Goal: Task Accomplishment & Management: Manage account settings

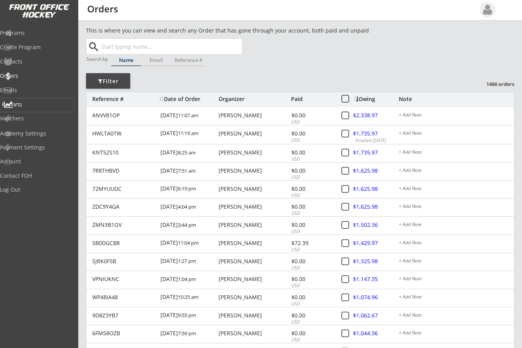
click at [27, 100] on div "Reports" at bounding box center [37, 105] width 74 height 14
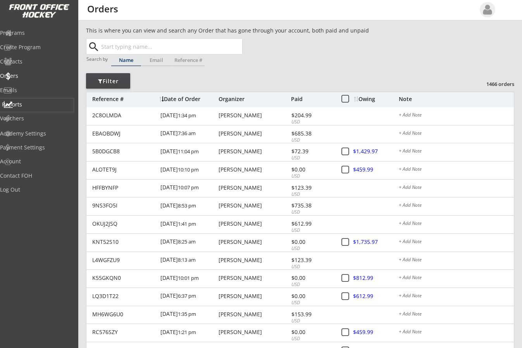
click at [37, 104] on div "Reports" at bounding box center [37, 104] width 70 height 5
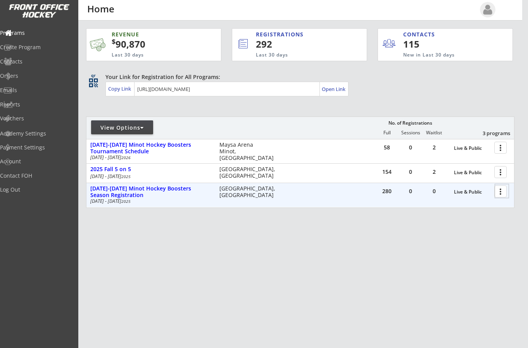
click at [499, 192] on div at bounding box center [502, 191] width 14 height 14
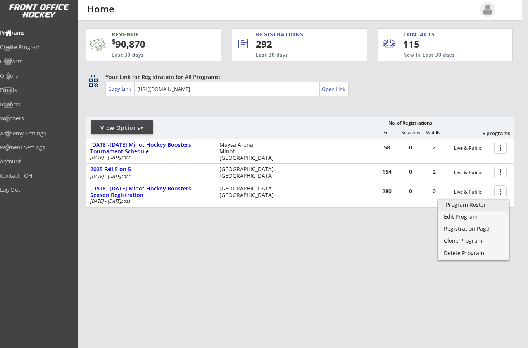
click at [478, 204] on div "Program Roster" at bounding box center [473, 204] width 55 height 5
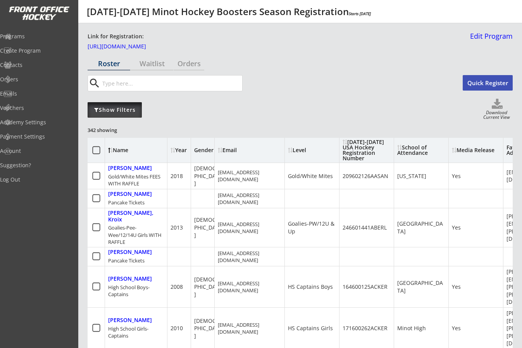
click at [131, 107] on div "Show Filters" at bounding box center [115, 110] width 54 height 8
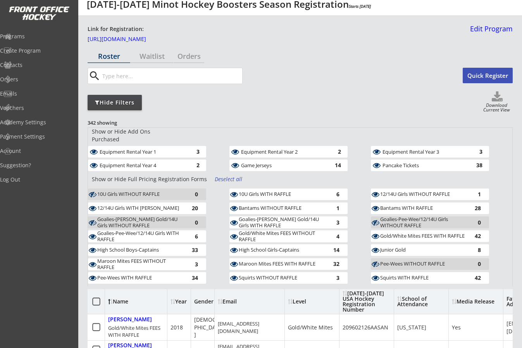
scroll to position [10, 0]
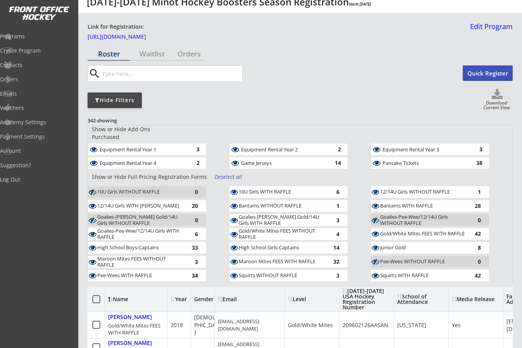
click at [223, 173] on div "Deselect all" at bounding box center [229, 177] width 29 height 8
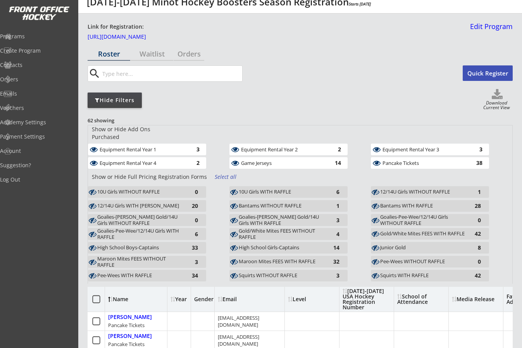
click at [270, 160] on div "Game Jerseys" at bounding box center [283, 162] width 84 height 5
click at [413, 160] on div "Pancake Tickets" at bounding box center [424, 162] width 84 height 5
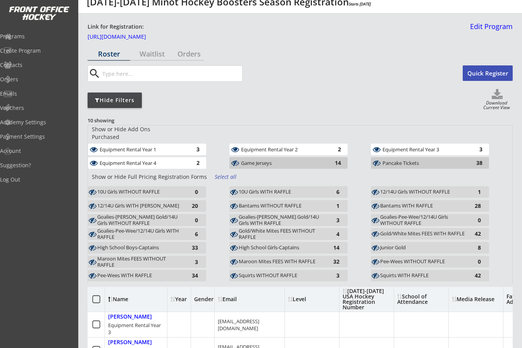
click at [160, 189] on div "10U Girls WITHOUT RAFFLE" at bounding box center [139, 192] width 85 height 6
click at [153, 203] on div "12/14U Girls WITH [PERSON_NAME]" at bounding box center [139, 206] width 85 height 6
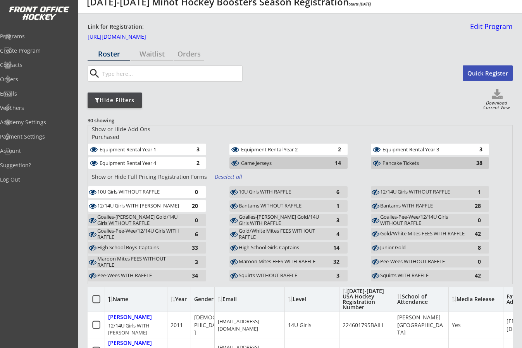
click at [151, 206] on div "12/14U Girls WITH RAFFLE 20" at bounding box center [158, 207] width 141 height 14
click at [151, 214] on div "Goalies-Bantam/Jr. Gold/14U Girls WITHOUT RAFFLE" at bounding box center [139, 220] width 85 height 12
click at [144, 229] on div "Goalies-Pee-Wee/12/14U Girls WITH RAFFLE" at bounding box center [139, 234] width 85 height 12
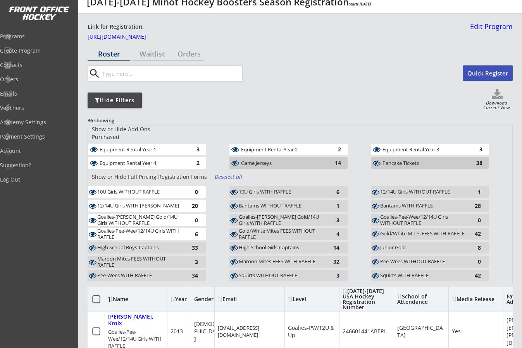
click at [144, 245] on div "High School Boys-Captains" at bounding box center [139, 248] width 85 height 6
click at [144, 180] on div "Show or Hide Full Pricing Registration Forms Deselect all" at bounding box center [300, 178] width 424 height 15
click at [144, 189] on div "10U Girls WITHOUT RAFFLE" at bounding box center [139, 192] width 85 height 6
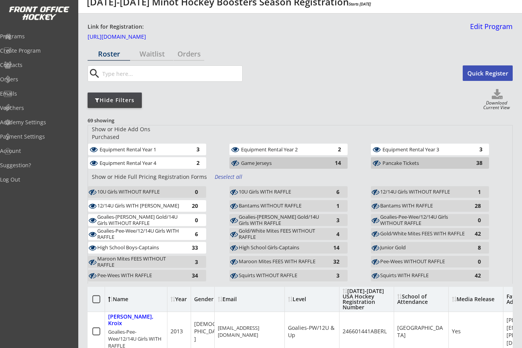
click at [145, 203] on div "12/14U Girls WITH [PERSON_NAME]" at bounding box center [139, 206] width 85 height 6
click at [219, 173] on div "Deselect all" at bounding box center [229, 177] width 29 height 8
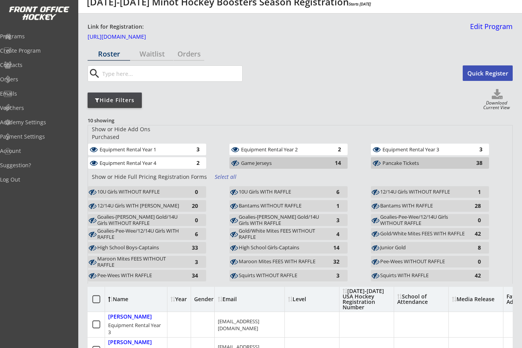
click at [173, 160] on div "Equipment Rental Year 4" at bounding box center [142, 162] width 84 height 5
click at [167, 146] on div "Equipment Rental Year 1" at bounding box center [142, 150] width 84 height 8
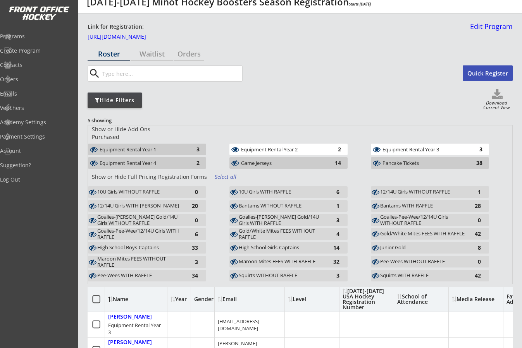
click at [271, 147] on div "Equipment Rental Year 2" at bounding box center [283, 149] width 84 height 5
drag, startPoint x: 398, startPoint y: 145, endPoint x: 408, endPoint y: 153, distance: 13.2
click at [399, 147] on div "Equipment Rental Year 3" at bounding box center [424, 149] width 84 height 5
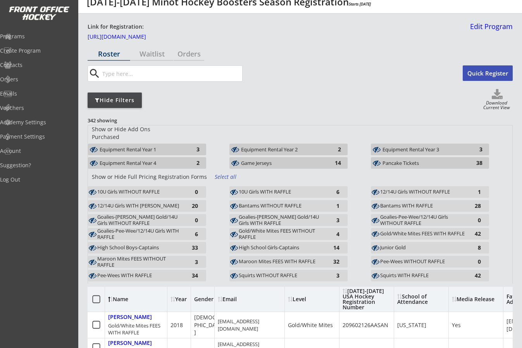
click at [410, 160] on div "Pancake Tickets" at bounding box center [424, 162] width 84 height 5
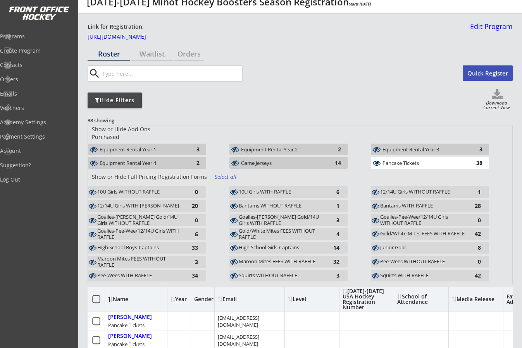
click at [307, 160] on div "Game Jerseys" at bounding box center [283, 162] width 84 height 5
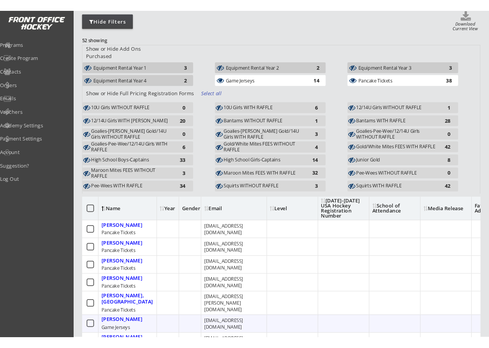
scroll to position [97, 0]
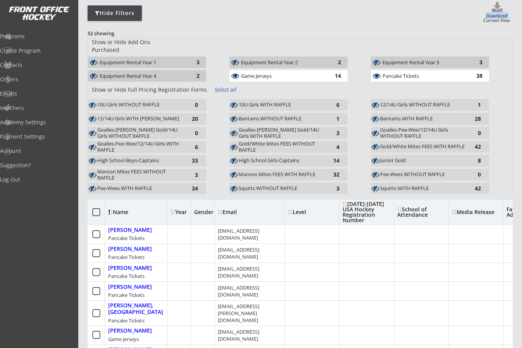
drag, startPoint x: 404, startPoint y: 20, endPoint x: 439, endPoint y: 14, distance: 35.7
click at [439, 14] on div "Hide Filters Download Current View" at bounding box center [300, 13] width 425 height 22
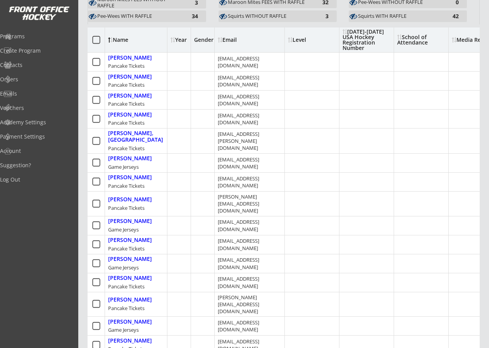
scroll to position [271, 0]
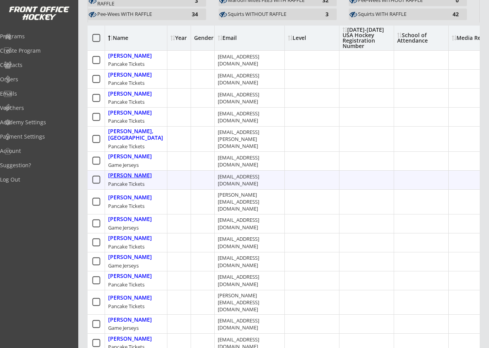
click at [143, 172] on div "Burckhard, Lisa" at bounding box center [130, 175] width 44 height 7
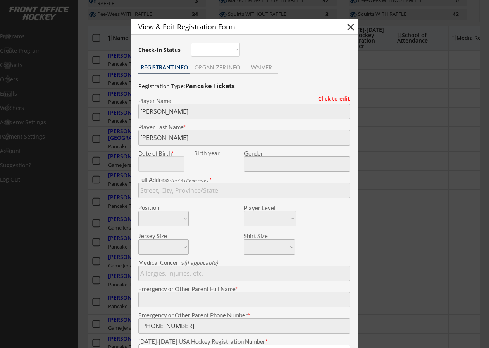
click at [349, 28] on button "close" at bounding box center [351, 27] width 12 height 12
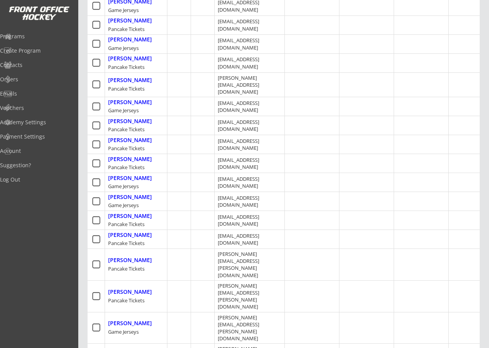
scroll to position [0, 0]
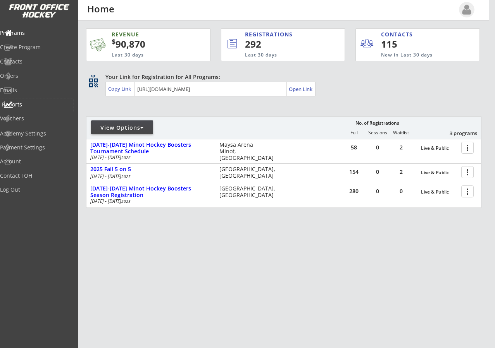
click at [26, 103] on div "Reports" at bounding box center [37, 104] width 70 height 5
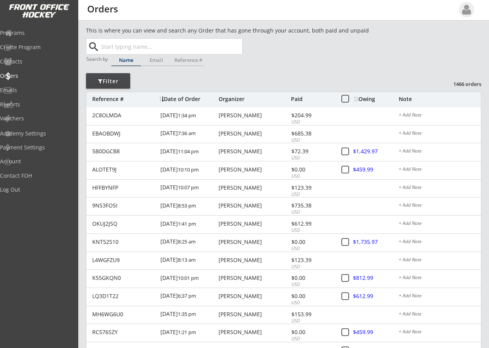
click at [115, 49] on input "text" at bounding box center [171, 46] width 143 height 15
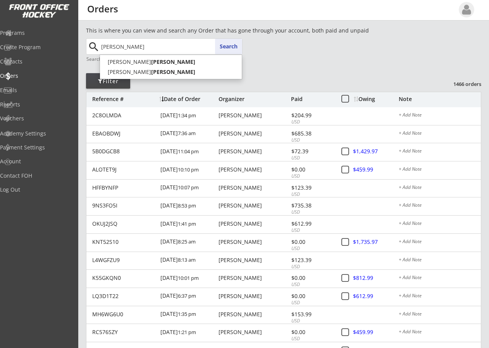
click at [223, 48] on button "Search" at bounding box center [228, 46] width 27 height 15
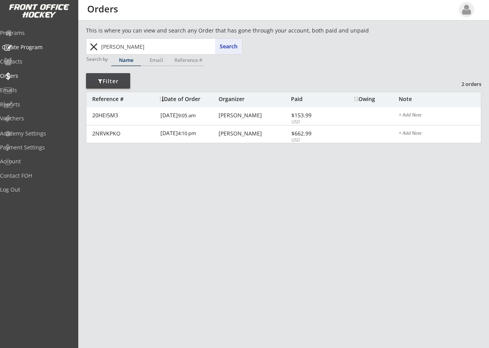
drag, startPoint x: 163, startPoint y: 41, endPoint x: 3, endPoint y: 57, distance: 160.3
click at [19, 53] on body "This is where you can view and search any Order that has gone through your acco…" at bounding box center [244, 174] width 489 height 348
click at [229, 47] on button "Search" at bounding box center [228, 46] width 27 height 15
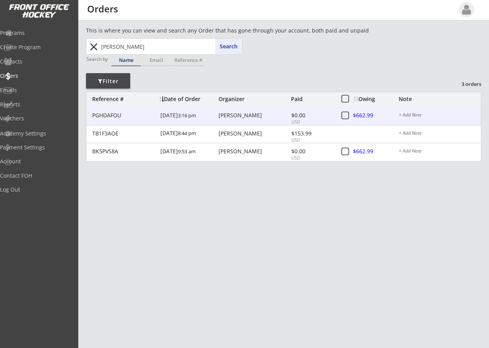
click at [241, 115] on div "Stephanie Andersen" at bounding box center [254, 115] width 71 height 5
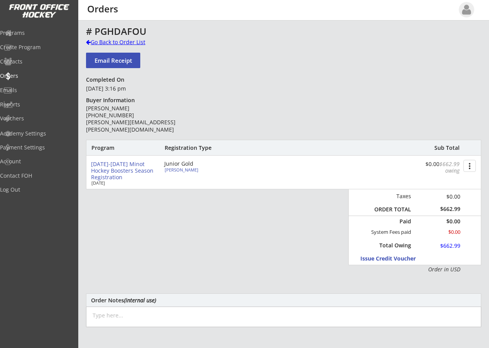
click at [88, 42] on div at bounding box center [88, 42] width 5 height 5
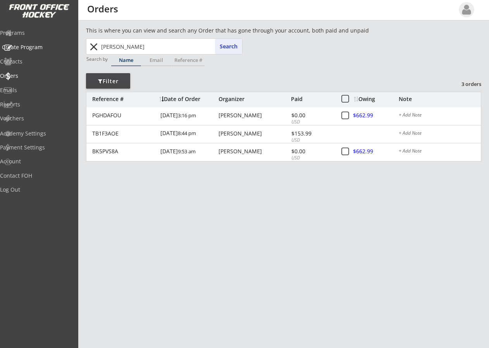
drag, startPoint x: 144, startPoint y: 49, endPoint x: 0, endPoint y: 46, distance: 144.1
click at [0, 46] on body "This is where you can view and search any Order that has gone through your acco…" at bounding box center [244, 174] width 489 height 348
click at [229, 43] on button "Search" at bounding box center [228, 46] width 27 height 15
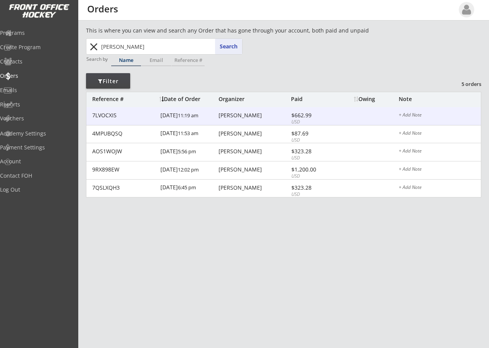
click at [237, 115] on div "[PERSON_NAME]" at bounding box center [254, 115] width 71 height 5
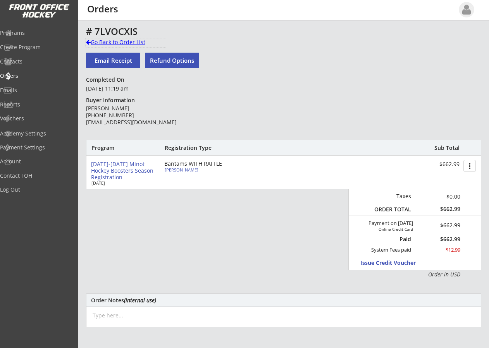
click at [91, 41] on div "Go Back to Order List" at bounding box center [126, 42] width 80 height 8
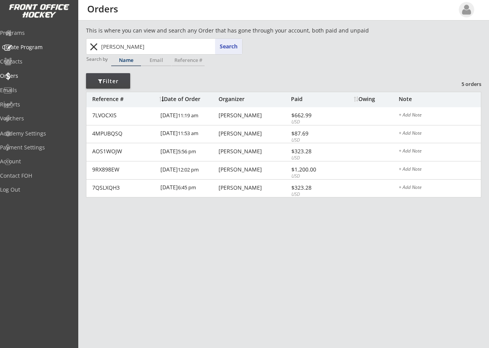
drag, startPoint x: 136, startPoint y: 48, endPoint x: 33, endPoint y: 49, distance: 103.4
click at [33, 49] on body "This is where you can view and search any Order that has gone through your acco…" at bounding box center [244, 174] width 489 height 348
click at [230, 47] on button "Search" at bounding box center [228, 46] width 27 height 15
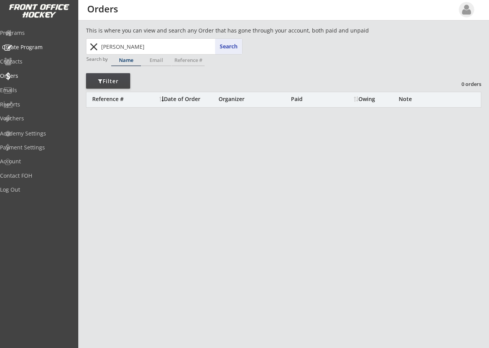
drag, startPoint x: 131, startPoint y: 44, endPoint x: 38, endPoint y: 43, distance: 93.0
click at [38, 43] on body "This is where you can view and search any Order that has gone through your acco…" at bounding box center [244, 174] width 489 height 348
click at [218, 42] on button "Search" at bounding box center [228, 46] width 27 height 15
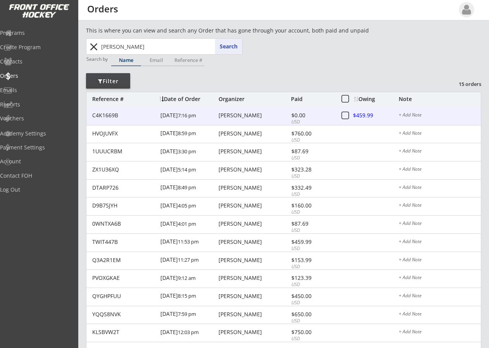
click at [227, 117] on div "Angela Benjamin" at bounding box center [254, 115] width 71 height 5
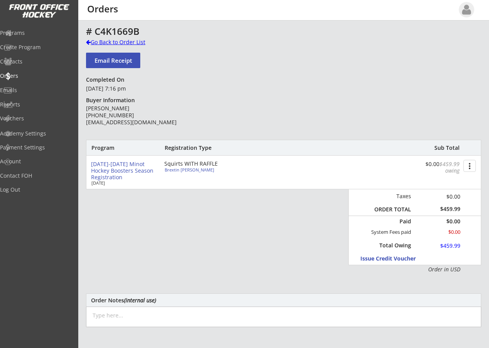
drag, startPoint x: 91, startPoint y: 41, endPoint x: 117, endPoint y: 38, distance: 26.9
click at [91, 41] on div "Go Back to Order List" at bounding box center [126, 42] width 80 height 8
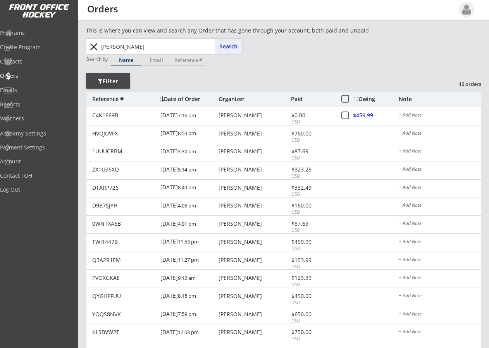
drag, startPoint x: 143, startPoint y: 44, endPoint x: 41, endPoint y: 50, distance: 102.0
click at [41, 50] on body "This is where you can view and search any Order that has gone through your acco…" at bounding box center [244, 174] width 489 height 348
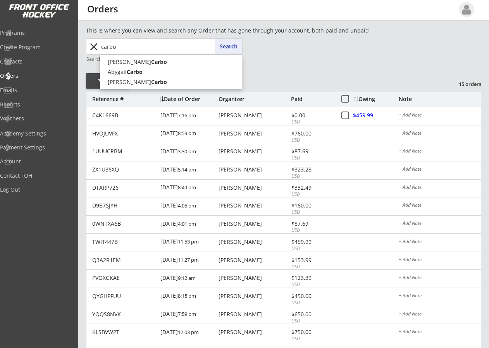
click at [229, 45] on button "Search" at bounding box center [228, 46] width 27 height 15
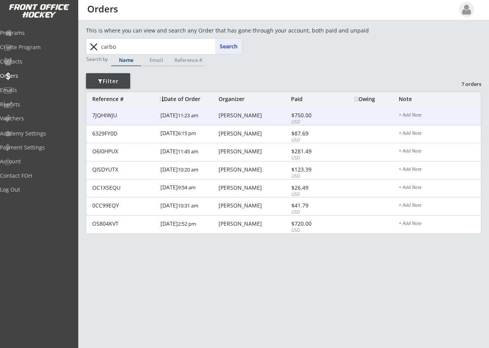
click at [232, 115] on div "Shelly Carbo" at bounding box center [254, 115] width 71 height 5
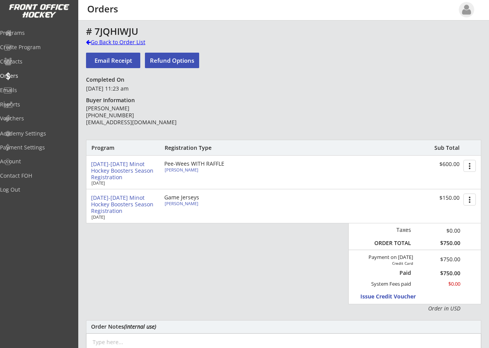
drag, startPoint x: 88, startPoint y: 40, endPoint x: 101, endPoint y: 42, distance: 13.3
click at [88, 40] on div at bounding box center [88, 42] width 5 height 5
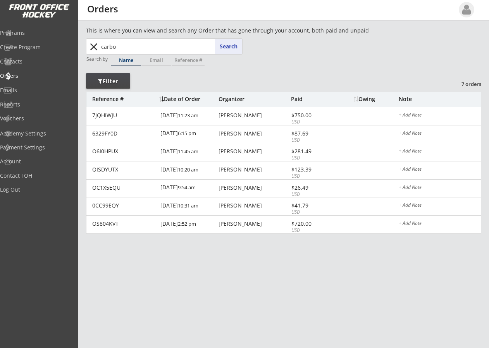
drag, startPoint x: 125, startPoint y: 45, endPoint x: -22, endPoint y: 40, distance: 147.7
click at [0, 40] on html "This is where you can view and search any Order that has gone through your acco…" at bounding box center [244, 174] width 489 height 348
click at [234, 43] on button "Search" at bounding box center [228, 46] width 27 height 15
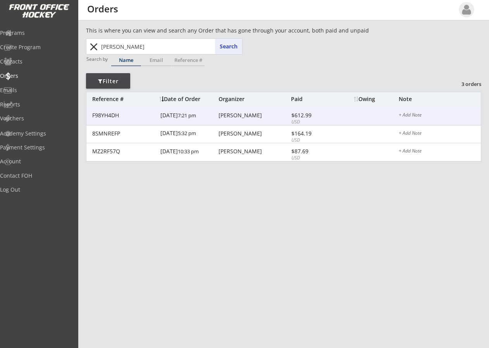
click at [236, 115] on div "Dylan Churby" at bounding box center [254, 115] width 71 height 5
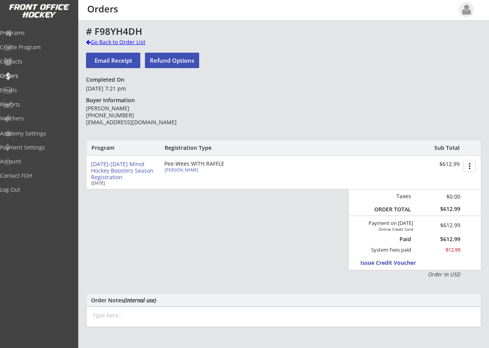
drag, startPoint x: 89, startPoint y: 42, endPoint x: 111, endPoint y: 50, distance: 23.2
click at [89, 42] on div at bounding box center [88, 42] width 5 height 5
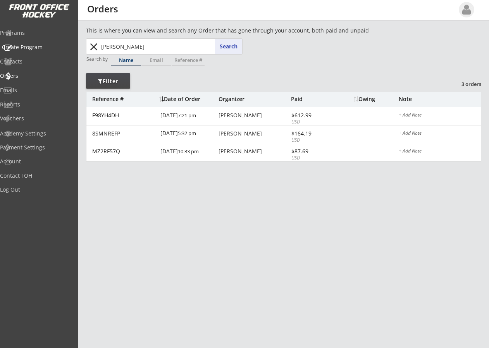
drag, startPoint x: 130, startPoint y: 49, endPoint x: -3, endPoint y: 47, distance: 132.9
click at [0, 47] on html "This is where you can view and search any Order that has gone through your acco…" at bounding box center [244, 174] width 489 height 348
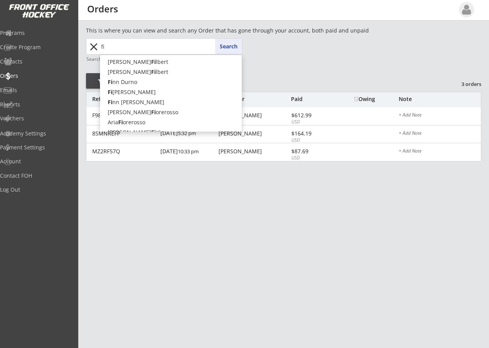
type input "fis"
type input "fisk Erickson"
type input "fisk"
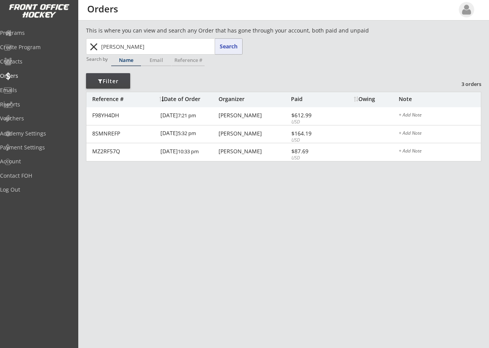
click at [222, 45] on button "Search" at bounding box center [228, 46] width 27 height 15
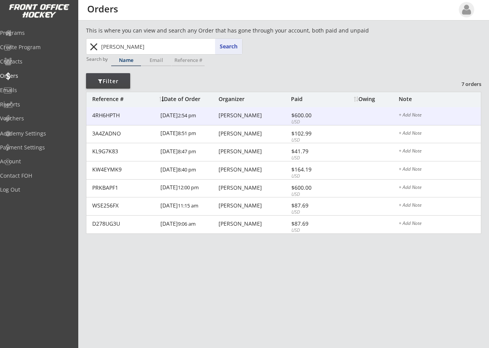
click at [237, 116] on div "Mandy Fiske" at bounding box center [254, 115] width 71 height 5
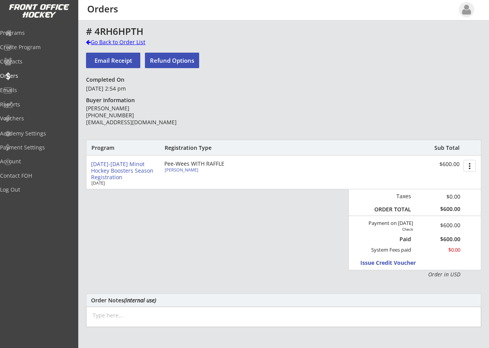
click at [88, 41] on div at bounding box center [88, 42] width 5 height 5
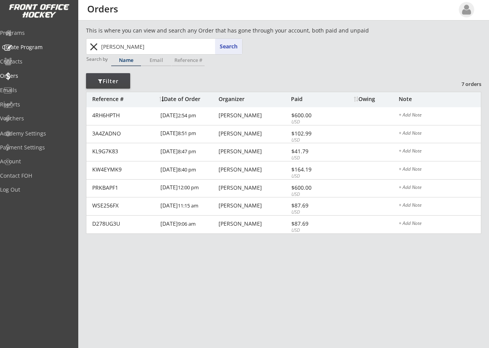
drag, startPoint x: 127, startPoint y: 48, endPoint x: 16, endPoint y: 48, distance: 111.6
click at [21, 48] on body "This is where you can view and search any Order that has gone through your acco…" at bounding box center [244, 174] width 489 height 348
click at [229, 47] on button "Search" at bounding box center [228, 46] width 27 height 15
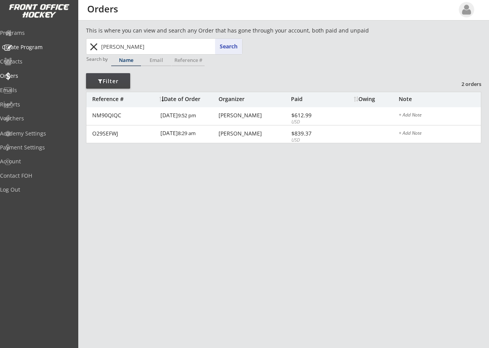
drag, startPoint x: 85, startPoint y: 48, endPoint x: 9, endPoint y: 45, distance: 76.0
click at [30, 43] on body "This is where you can view and search any Order that has gone through your acco…" at bounding box center [244, 174] width 489 height 348
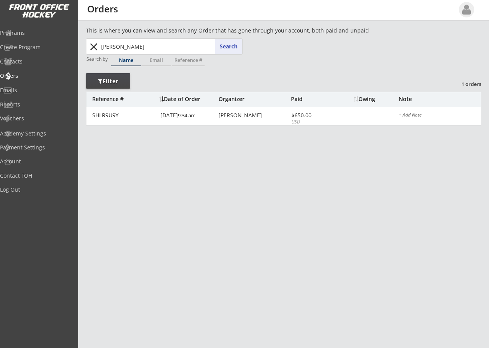
click at [227, 44] on button "Search" at bounding box center [228, 46] width 27 height 15
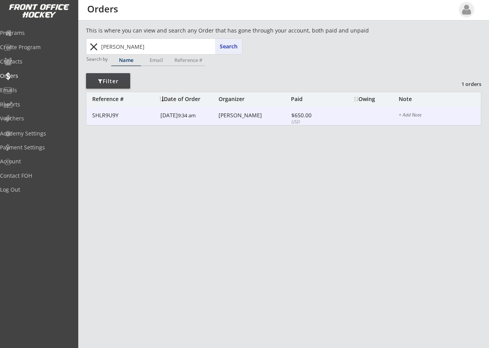
click at [235, 118] on div "Lindsay Hochsprung" at bounding box center [254, 115] width 71 height 5
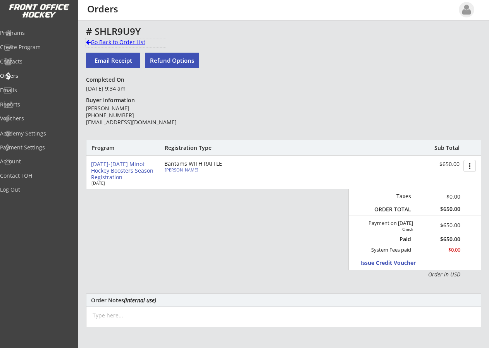
click at [87, 42] on div at bounding box center [88, 42] width 5 height 5
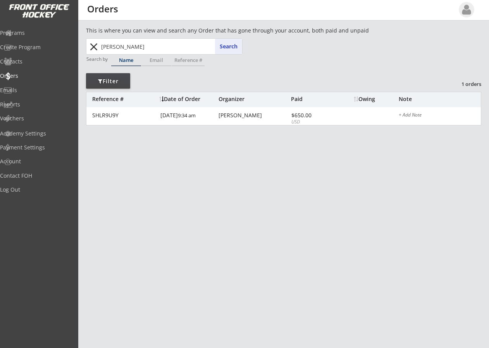
drag, startPoint x: 121, startPoint y: 45, endPoint x: -38, endPoint y: 42, distance: 158.9
click at [0, 42] on html "This is where you can view and search any Order that has gone through your acco…" at bounding box center [244, 174] width 489 height 348
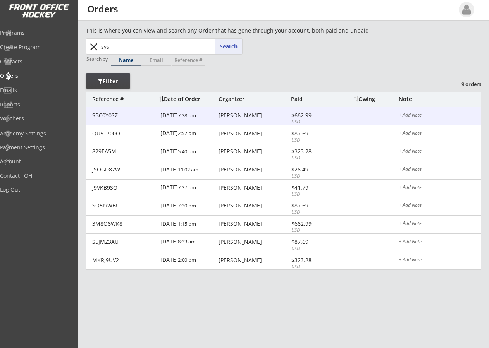
click at [232, 116] on div "Heather Sys" at bounding box center [254, 115] width 71 height 5
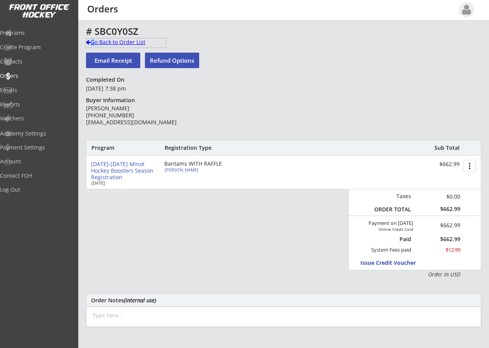
click at [92, 41] on div "Go Back to Order List" at bounding box center [126, 42] width 80 height 8
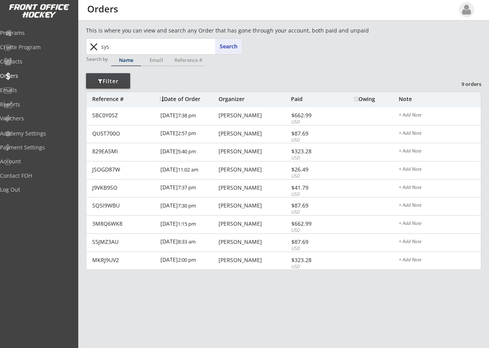
drag, startPoint x: 125, startPoint y: 45, endPoint x: 73, endPoint y: 46, distance: 51.6
click at [74, 46] on body "This is where you can view and search any Order that has gone through your acco…" at bounding box center [244, 174] width 489 height 348
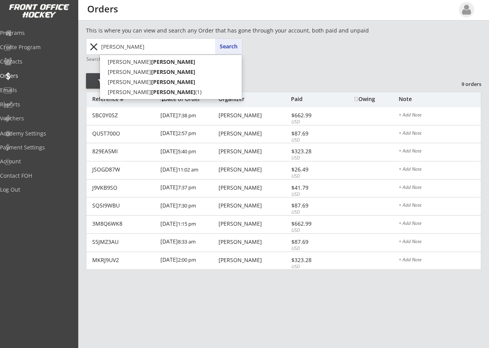
type input "[PERSON_NAME]"
click at [227, 44] on button "Search" at bounding box center [228, 46] width 27 height 15
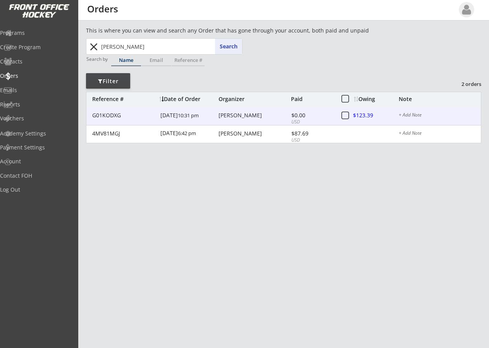
click at [239, 114] on div "[PERSON_NAME]" at bounding box center [254, 115] width 71 height 5
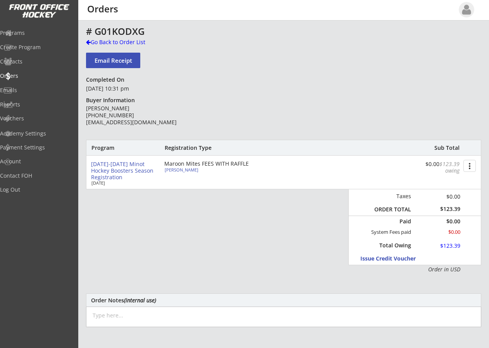
click at [473, 165] on button "more_vert" at bounding box center [469, 166] width 12 height 12
click at [274, 126] on div "# G01KODXG Go Back to Order List Email Receipt Refund Options Completed On Sept…" at bounding box center [283, 252] width 395 height 453
click at [27, 103] on div "Reports" at bounding box center [37, 104] width 70 height 5
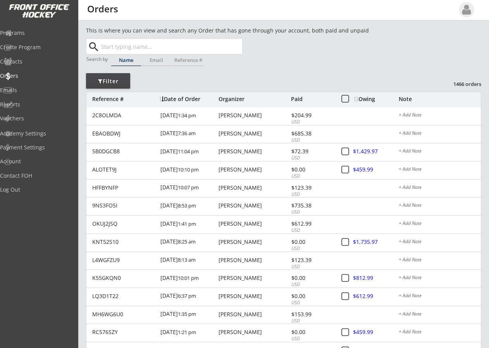
click at [120, 49] on input "text" at bounding box center [171, 46] width 143 height 15
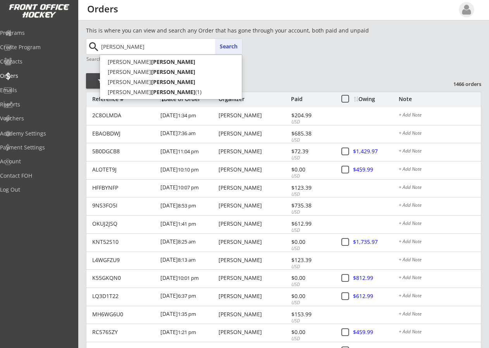
type input "[PERSON_NAME]"
click at [225, 42] on button "Search" at bounding box center [228, 46] width 27 height 15
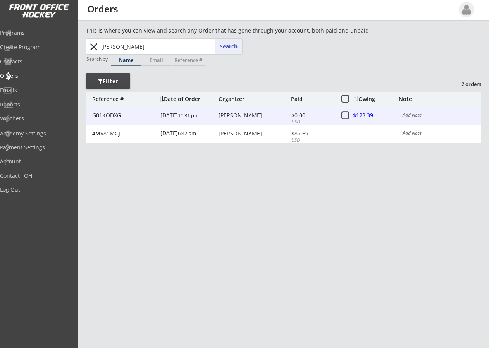
click at [233, 115] on div "[PERSON_NAME]" at bounding box center [254, 115] width 71 height 5
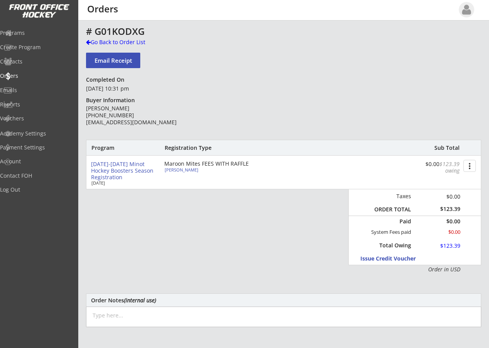
click at [177, 168] on div "[PERSON_NAME]" at bounding box center [208, 170] width 86 height 4
select select ""Maroon Mites""
select select ""Adult Small""
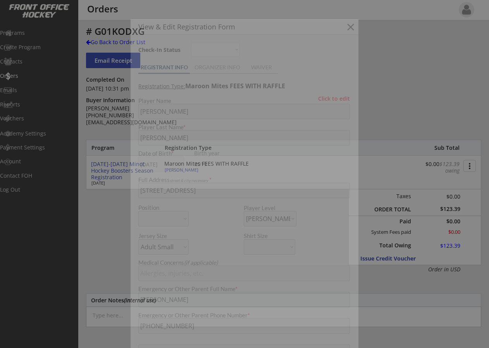
type input "[DEMOGRAPHIC_DATA]"
select select ""Yes""
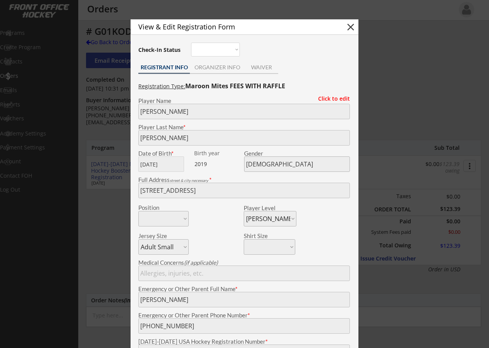
click at [351, 28] on button "close" at bounding box center [351, 27] width 12 height 12
select select ""PLACEHOLDER_1427118222253""
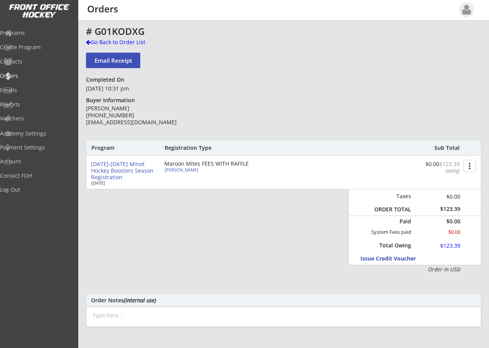
click at [85, 40] on div "This is where you can view and search any Order that has gone through your acco…" at bounding box center [283, 255] width 411 height 459
click at [102, 43] on div "Go Back to Order List" at bounding box center [126, 42] width 80 height 8
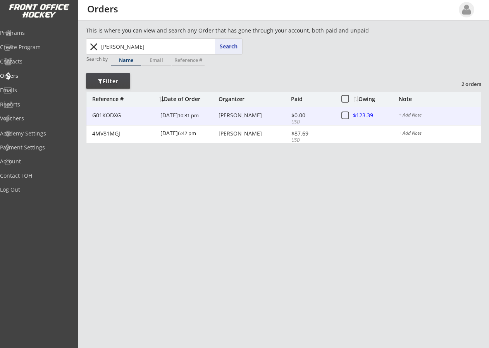
click at [365, 115] on div at bounding box center [370, 116] width 34 height 10
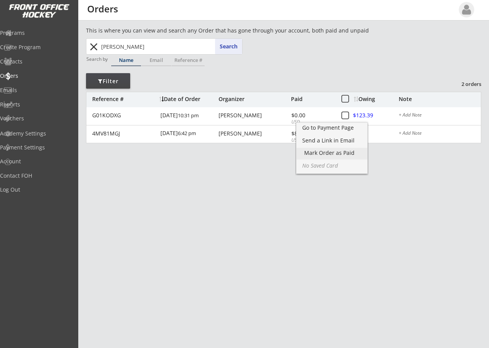
click at [330, 154] on div "Mark Order as Paid" at bounding box center [331, 152] width 55 height 5
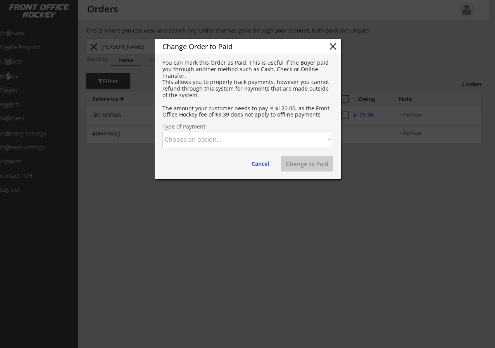
click at [227, 138] on select "Choose an option... Cash Check Credit Card Online Transfer Paypal Venmo Other" at bounding box center [247, 139] width 170 height 15
click at [162, 132] on select "Choose an option... Cash Check Credit Card Online Transfer Paypal Venmo Other" at bounding box center [247, 139] width 170 height 15
click at [306, 162] on button "Change to Paid" at bounding box center [307, 163] width 52 height 15
select select ""PLACEHOLDER_1427118222253""
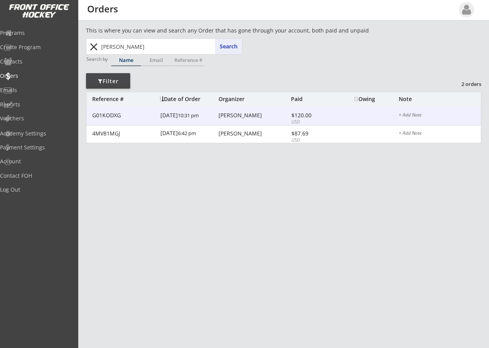
click at [222, 115] on div "[PERSON_NAME]" at bounding box center [254, 115] width 71 height 5
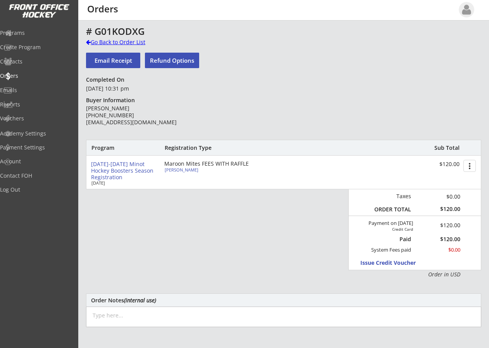
click at [91, 43] on div "Go Back to Order List" at bounding box center [126, 42] width 80 height 8
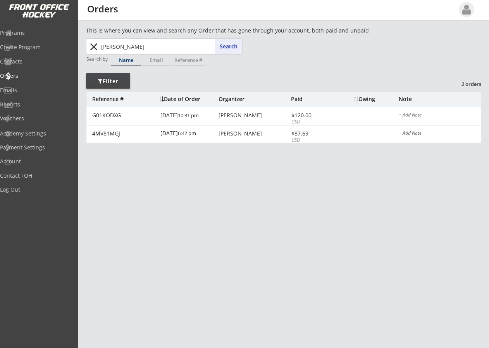
drag, startPoint x: 119, startPoint y: 50, endPoint x: 83, endPoint y: 48, distance: 35.7
click at [86, 48] on div "This is where you can view and search any Order that has gone through your acco…" at bounding box center [283, 255] width 411 height 459
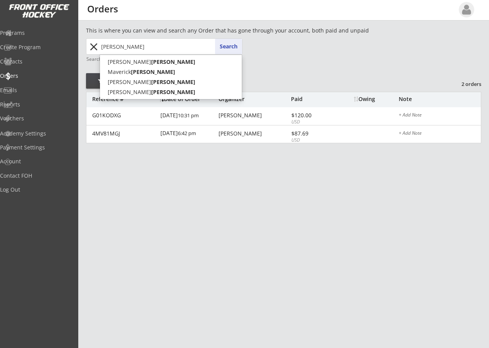
type input "[PERSON_NAME]"
click at [234, 43] on button "Search" at bounding box center [228, 46] width 27 height 15
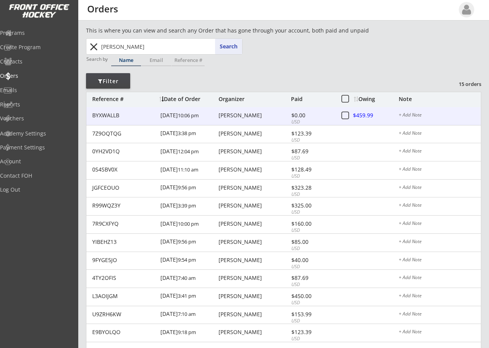
click at [261, 112] on div "BYXWALLB [DATE] 10:06 pm [PERSON_NAME] $0.00 USD $459.99 + Add Note" at bounding box center [283, 116] width 394 height 18
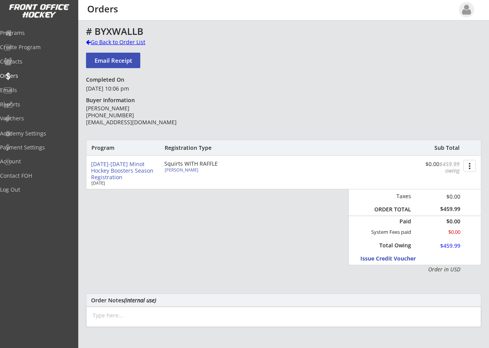
click at [89, 41] on div at bounding box center [88, 42] width 5 height 5
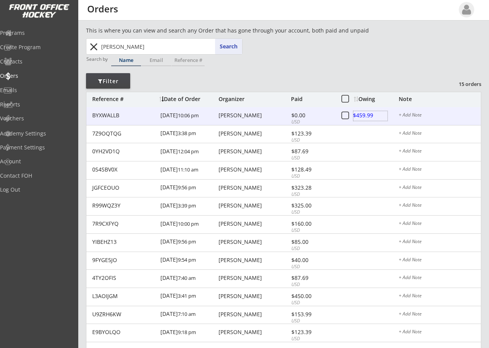
click at [362, 115] on div at bounding box center [370, 116] width 34 height 10
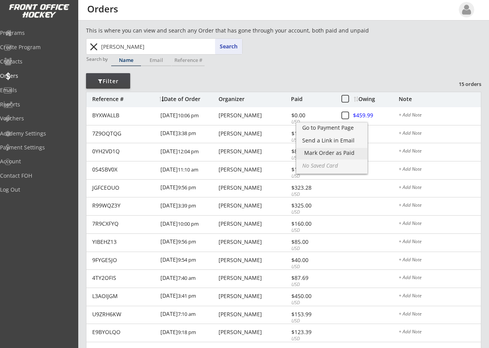
click at [337, 151] on div "Mark Order as Paid" at bounding box center [331, 152] width 55 height 5
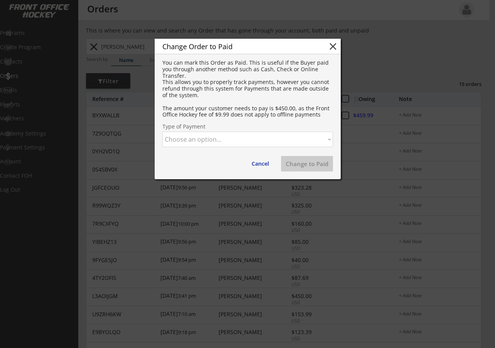
click at [206, 145] on select "Choose an option... Cash Check Credit Card Online Transfer Paypal Venmo Other" at bounding box center [247, 139] width 170 height 15
click at [162, 132] on select "Choose an option... Cash Check Credit Card Online Transfer Paypal Venmo Other" at bounding box center [247, 139] width 170 height 15
click at [314, 159] on button "Change to Paid" at bounding box center [307, 163] width 52 height 15
select select ""PLACEHOLDER_1427118222253""
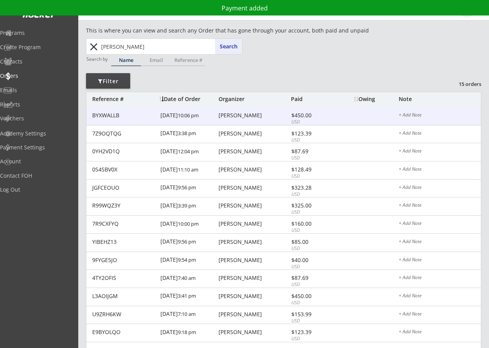
click at [233, 114] on div "[PERSON_NAME]" at bounding box center [254, 115] width 71 height 5
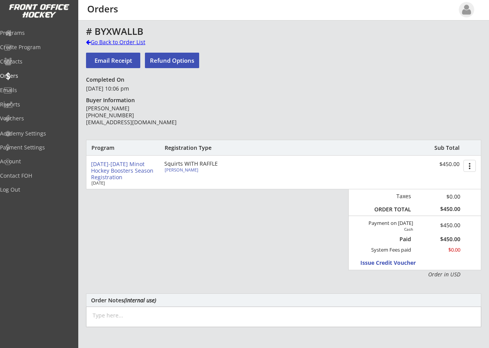
click at [90, 41] on div at bounding box center [88, 42] width 5 height 5
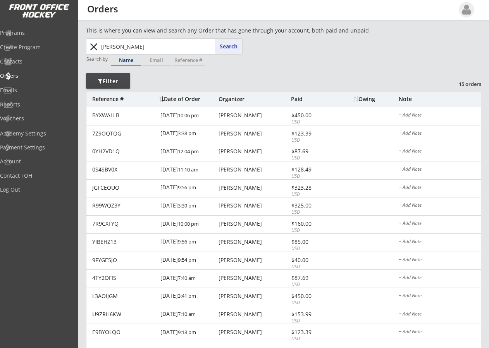
drag, startPoint x: 128, startPoint y: 48, endPoint x: 56, endPoint y: 49, distance: 71.7
click at [69, 46] on body "This is where you can view and search any Order that has gone through your acco…" at bounding box center [244, 174] width 489 height 348
click at [229, 43] on button "Search" at bounding box center [228, 46] width 27 height 15
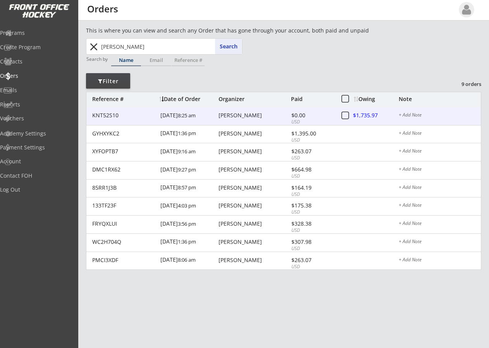
click at [363, 116] on div at bounding box center [370, 116] width 34 height 10
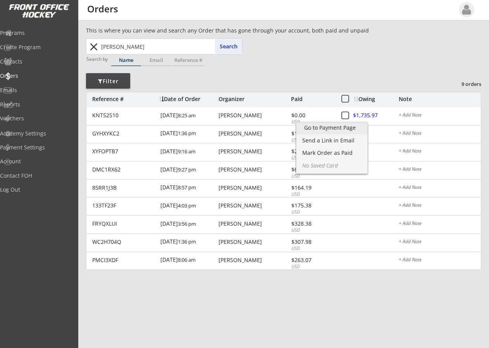
click at [329, 123] on link "Go to Payment Page" at bounding box center [331, 129] width 71 height 12
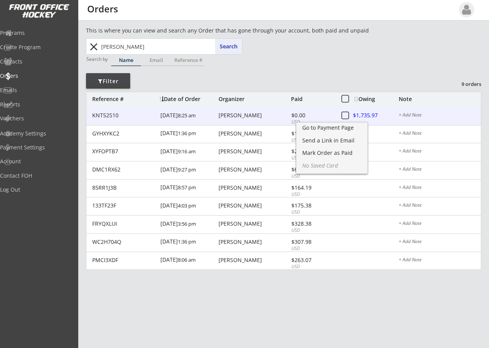
click at [251, 114] on div "[PERSON_NAME]" at bounding box center [254, 115] width 71 height 5
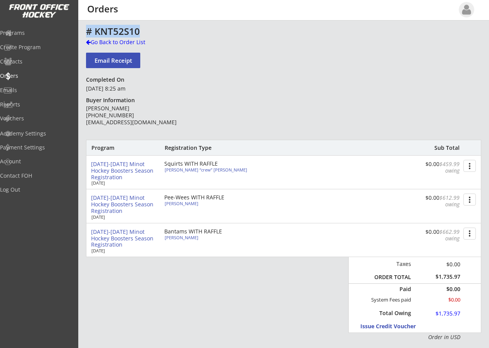
click at [88, 40] on div "This is where you can view and search any Order that has gone through your acco…" at bounding box center [283, 283] width 411 height 515
click at [92, 43] on div "Go Back to Order List" at bounding box center [126, 42] width 80 height 8
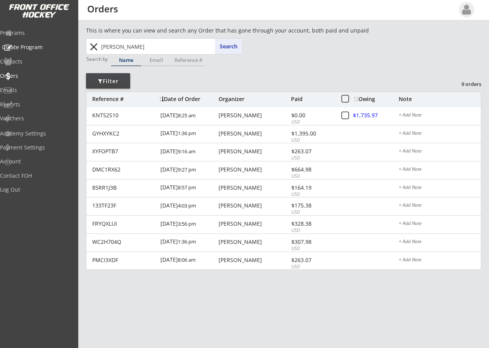
drag, startPoint x: 144, startPoint y: 48, endPoint x: 33, endPoint y: 51, distance: 111.6
click at [39, 50] on body "This is where you can view and search any Order that has gone through your acco…" at bounding box center [244, 174] width 489 height 348
type input "ca"
type input "[PERSON_NAME]"
click at [233, 45] on button "Search" at bounding box center [228, 46] width 27 height 15
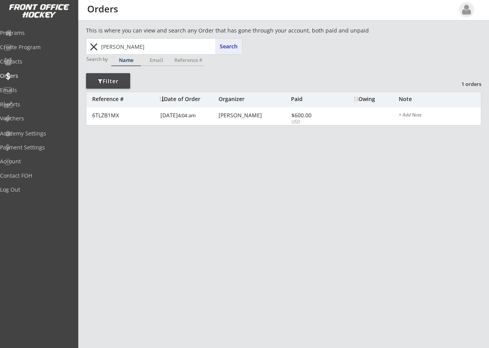
drag, startPoint x: 129, startPoint y: 50, endPoint x: 35, endPoint y: 60, distance: 95.1
click at [48, 52] on body "This is where you can view and search any Order that has gone through your acco…" at bounding box center [244, 174] width 489 height 348
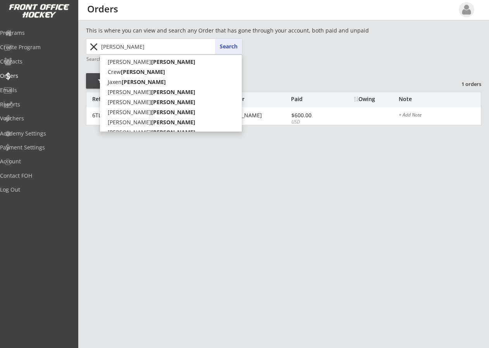
type input "[PERSON_NAME]"
click at [224, 47] on button "Search" at bounding box center [228, 46] width 27 height 15
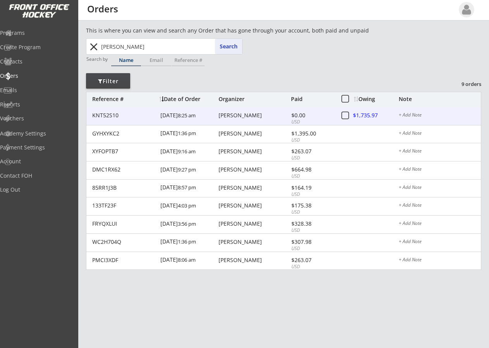
click at [362, 114] on div at bounding box center [370, 116] width 34 height 10
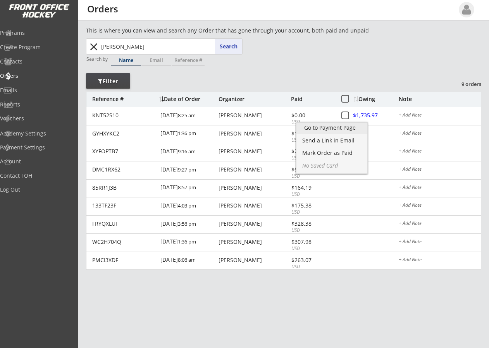
click at [339, 127] on div "Go to Payment Page" at bounding box center [331, 127] width 55 height 5
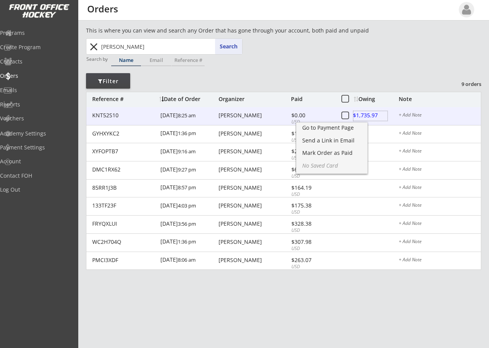
click at [361, 112] on div at bounding box center [370, 116] width 34 height 10
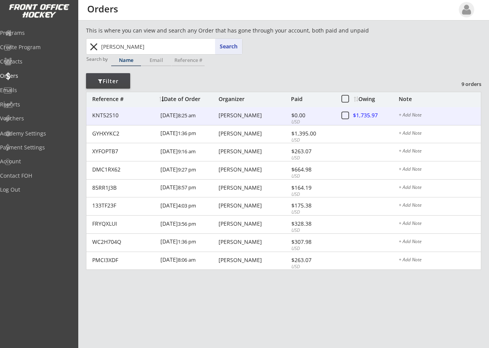
click at [361, 112] on div at bounding box center [370, 116] width 34 height 10
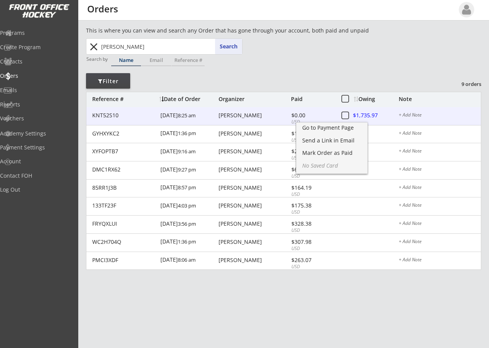
click at [254, 115] on div "[PERSON_NAME]" at bounding box center [254, 115] width 71 height 5
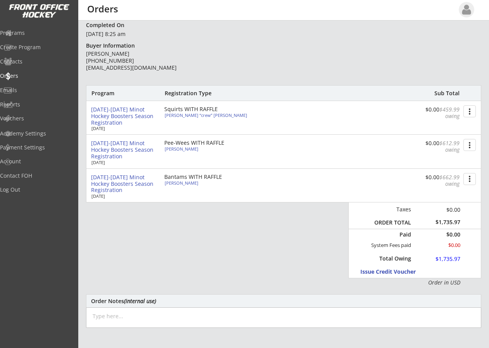
scroll to position [68, 0]
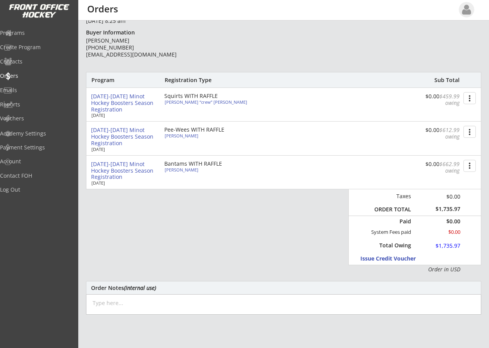
click at [468, 130] on button "more_vert" at bounding box center [469, 132] width 12 height 12
click at [459, 143] on div "Change Owing" at bounding box center [440, 147] width 71 height 12
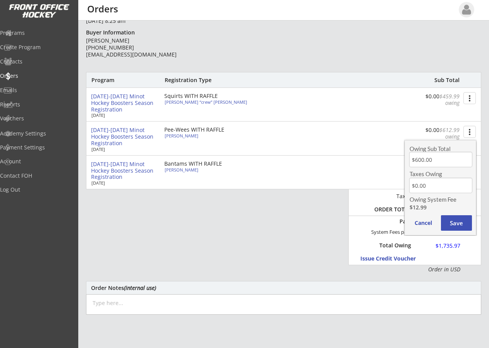
click at [443, 165] on input "input" at bounding box center [440, 159] width 63 height 15
type input "$350.00"
click at [459, 223] on button "Save" at bounding box center [456, 222] width 31 height 15
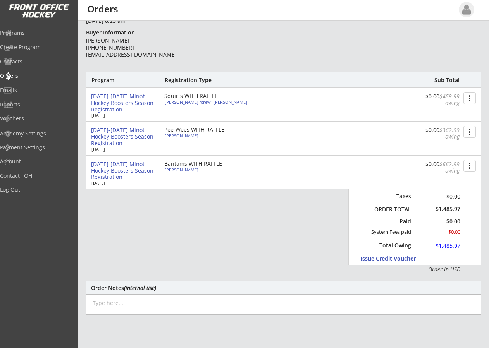
click at [466, 100] on button "more_vert" at bounding box center [469, 98] width 12 height 12
click at [452, 110] on div "Change Owing" at bounding box center [440, 112] width 55 height 5
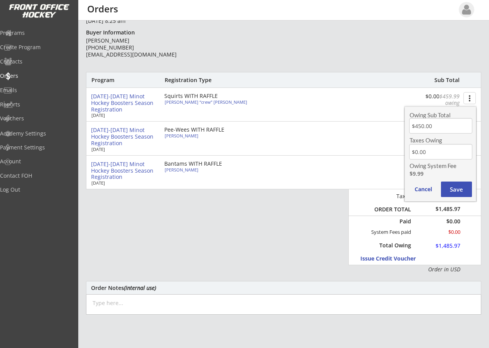
click at [434, 131] on input "input" at bounding box center [440, 125] width 63 height 15
type input "$0.00"
click at [454, 188] on button "Save" at bounding box center [456, 189] width 31 height 15
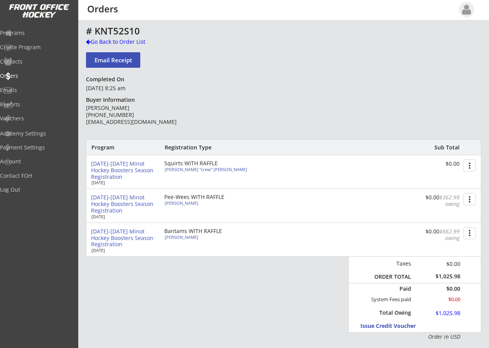
scroll to position [0, 0]
click at [90, 44] on div at bounding box center [88, 42] width 5 height 5
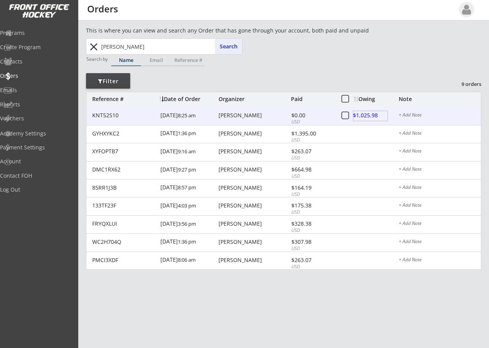
click at [360, 115] on div at bounding box center [370, 116] width 34 height 10
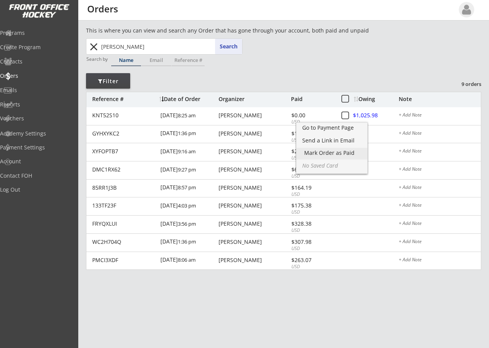
click at [341, 151] on div "Mark Order as Paid" at bounding box center [331, 152] width 55 height 5
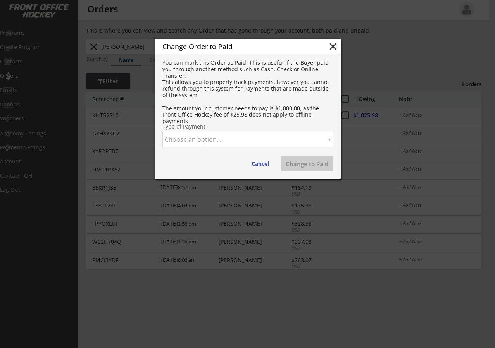
click at [284, 140] on select "Choose an option... Cash Check Credit Card Online Transfer Paypal Venmo Other" at bounding box center [247, 139] width 170 height 15
click at [162, 132] on select "Choose an option... Cash Check Credit Card Online Transfer Paypal Venmo Other" at bounding box center [247, 139] width 170 height 15
click at [314, 164] on button "Change to Paid" at bounding box center [307, 163] width 52 height 15
select select ""PLACEHOLDER_1427118222253""
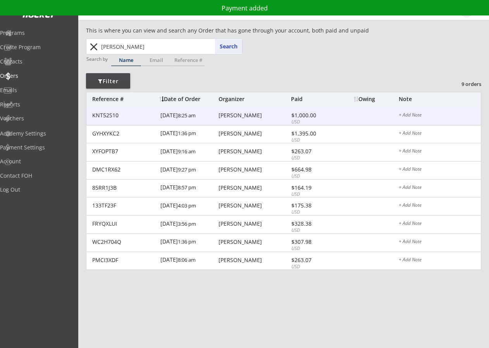
click at [301, 117] on div "$1,000.00" at bounding box center [311, 115] width 41 height 5
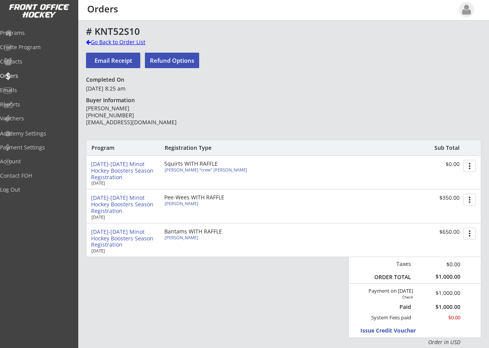
drag, startPoint x: 89, startPoint y: 42, endPoint x: 0, endPoint y: 36, distance: 89.7
click at [89, 42] on div at bounding box center [88, 42] width 5 height 5
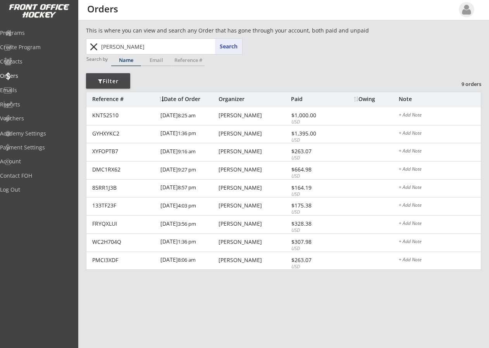
drag, startPoint x: 129, startPoint y: 46, endPoint x: 21, endPoint y: 43, distance: 107.7
click at [21, 43] on body "This is where you can view and search any Order that has gone through your acco…" at bounding box center [244, 174] width 489 height 348
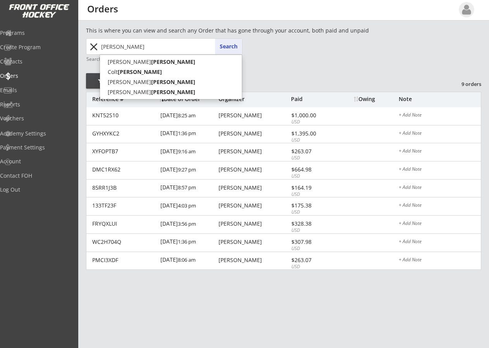
type input "[PERSON_NAME]"
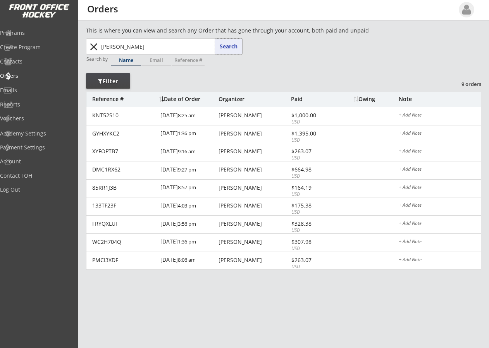
click at [231, 42] on button "Search" at bounding box center [228, 46] width 27 height 15
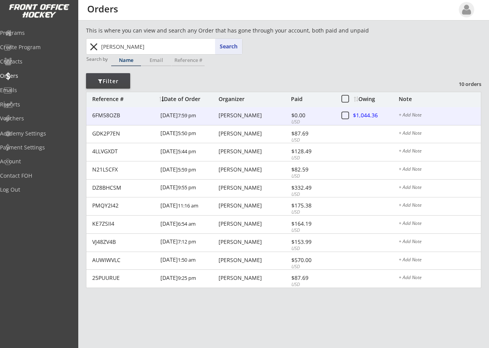
click at [368, 115] on div at bounding box center [370, 116] width 34 height 10
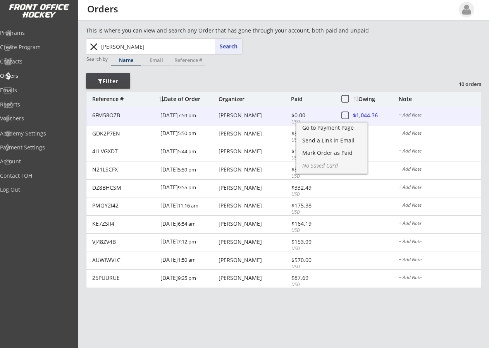
click at [371, 114] on div at bounding box center [370, 116] width 34 height 10
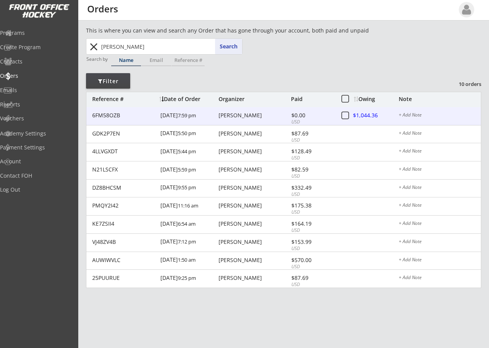
click at [371, 114] on div at bounding box center [370, 116] width 34 height 10
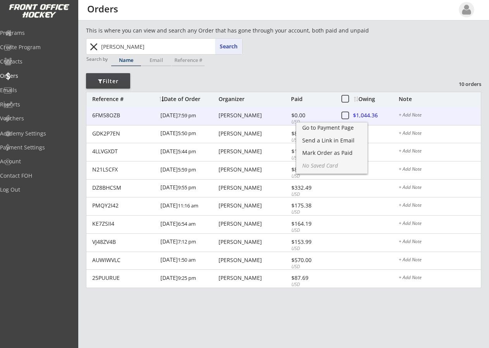
click at [371, 114] on div at bounding box center [370, 116] width 34 height 10
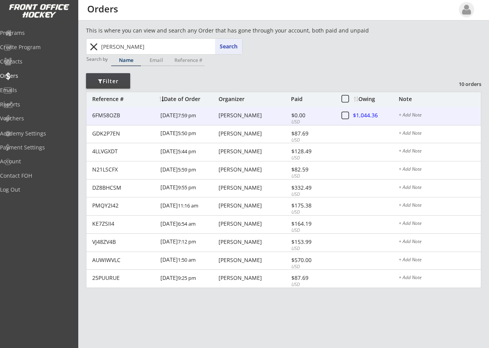
click at [371, 114] on div at bounding box center [370, 116] width 34 height 10
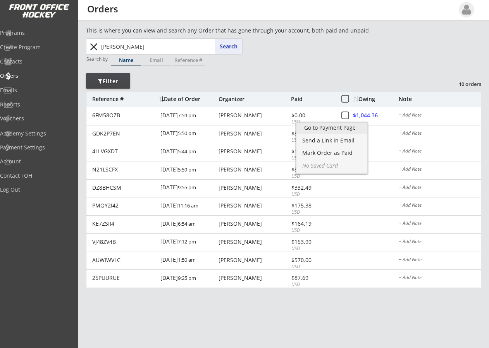
click at [355, 125] on div "Go to Payment Page" at bounding box center [331, 127] width 55 height 5
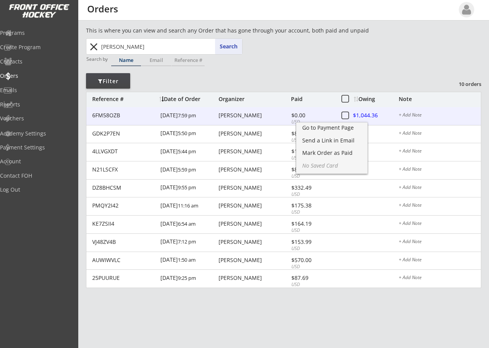
click at [233, 114] on div "[PERSON_NAME]" at bounding box center [254, 115] width 71 height 5
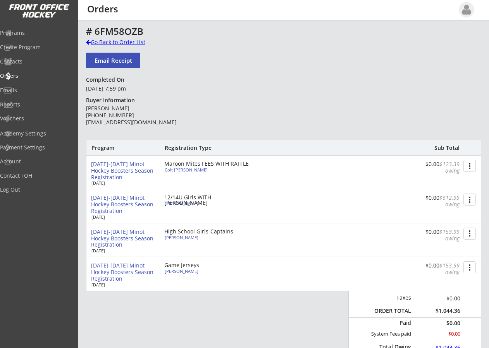
click at [88, 43] on div at bounding box center [88, 42] width 5 height 5
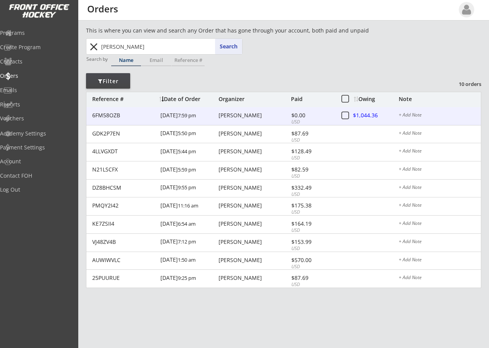
click at [360, 114] on div at bounding box center [370, 116] width 34 height 10
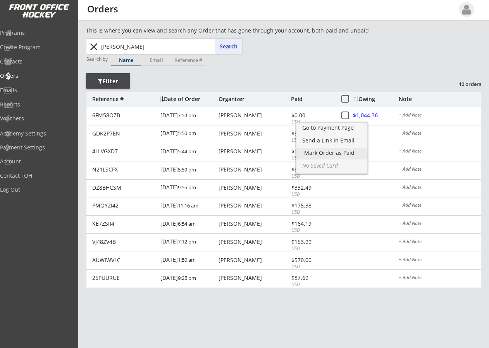
click at [339, 152] on div "Mark Order as Paid" at bounding box center [331, 152] width 55 height 5
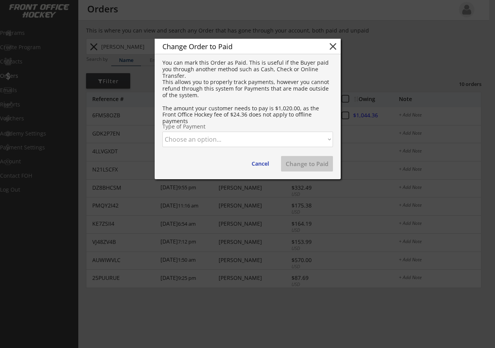
click at [217, 142] on select "Choose an option... Cash Check Credit Card Online Transfer Paypal Venmo Other" at bounding box center [247, 139] width 170 height 15
click at [162, 132] on select "Choose an option... Cash Check Credit Card Online Transfer Paypal Venmo Other" at bounding box center [247, 139] width 170 height 15
click at [296, 162] on button "Change to Paid" at bounding box center [307, 163] width 52 height 15
select select ""PLACEHOLDER_1427118222253""
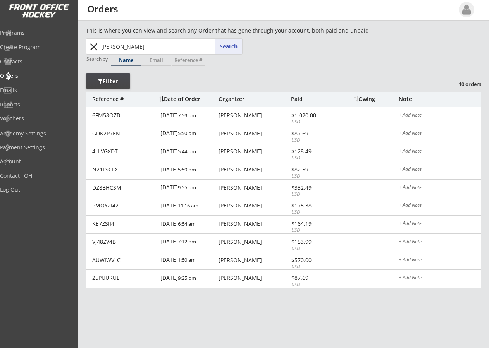
drag, startPoint x: 132, startPoint y: 46, endPoint x: 93, endPoint y: 45, distance: 39.9
click at [93, 45] on div "[PERSON_NAME] [PERSON_NAME] Search close" at bounding box center [164, 46] width 155 height 15
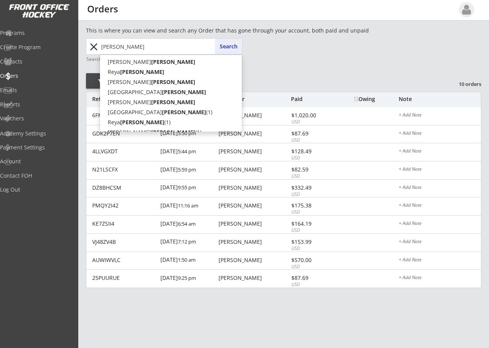
type input "[PERSON_NAME]"
click at [229, 48] on button "Search" at bounding box center [228, 46] width 27 height 15
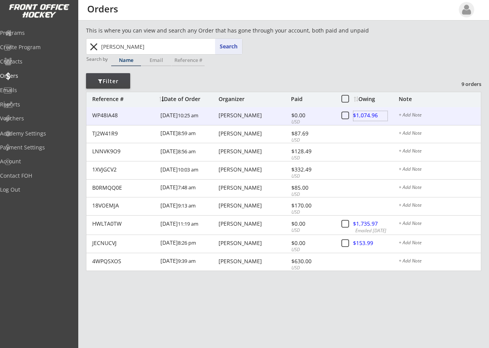
click at [364, 117] on div at bounding box center [370, 116] width 34 height 10
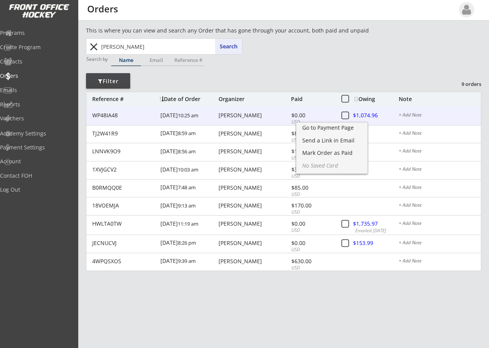
click at [247, 113] on div "[PERSON_NAME]" at bounding box center [254, 115] width 71 height 5
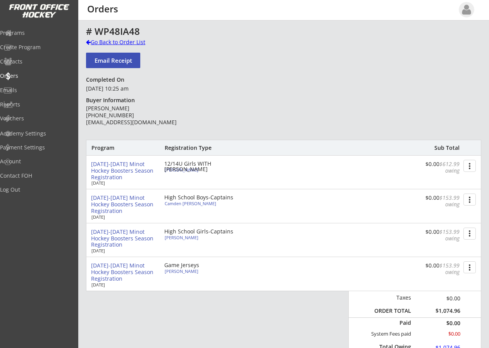
click at [89, 44] on div at bounding box center [88, 42] width 5 height 5
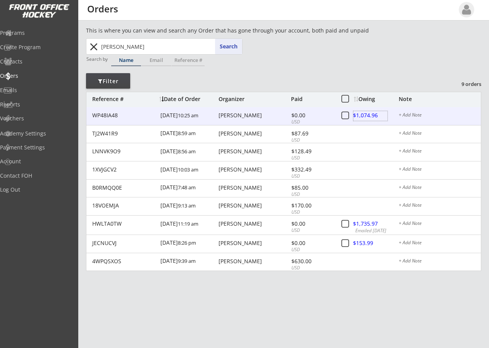
click at [364, 114] on div at bounding box center [370, 116] width 34 height 10
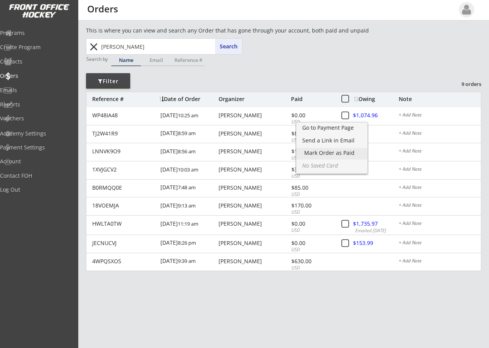
click at [336, 151] on div "Mark Order as Paid" at bounding box center [331, 152] width 55 height 5
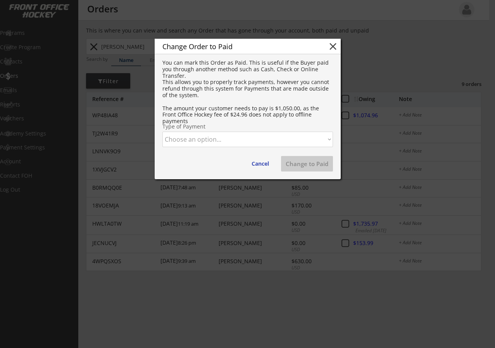
click at [219, 140] on select "Choose an option... Cash Check Credit Card Online Transfer Paypal Venmo Other" at bounding box center [247, 139] width 170 height 15
click at [162, 132] on select "Choose an option... Cash Check Credit Card Online Transfer Paypal Venmo Other" at bounding box center [247, 139] width 170 height 15
click at [302, 161] on button "Change to Paid" at bounding box center [307, 163] width 52 height 15
select select ""PLACEHOLDER_1427118222253""
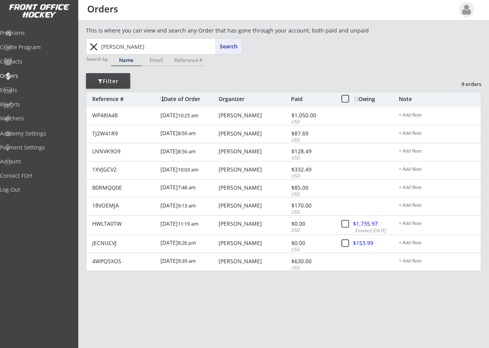
drag, startPoint x: 129, startPoint y: 49, endPoint x: 74, endPoint y: 54, distance: 54.9
click at [74, 54] on body "This is where you can view and search any Order that has gone through your acco…" at bounding box center [244, 174] width 489 height 348
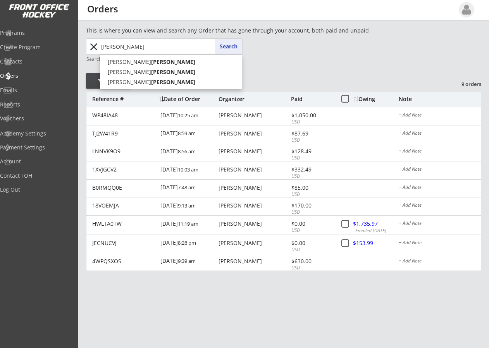
type input "[PERSON_NAME]"
click at [226, 46] on button "Search" at bounding box center [228, 46] width 27 height 15
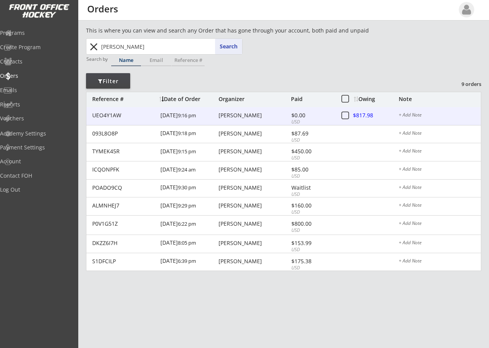
click at [364, 114] on div at bounding box center [370, 116] width 34 height 10
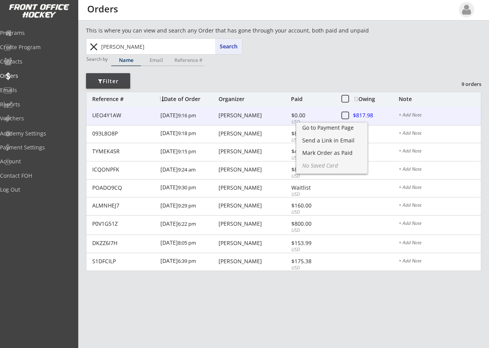
click at [270, 117] on div "[PERSON_NAME]" at bounding box center [254, 115] width 71 height 5
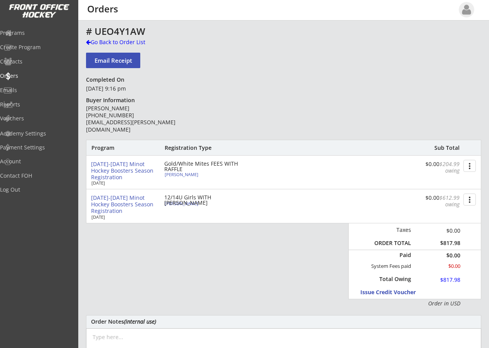
click at [185, 77] on div "# UEO4Y1AW Go Back to Order List Email Receipt Refund Options Completed On [DAT…" at bounding box center [283, 263] width 395 height 475
click at [99, 40] on div "Go Back to Order List" at bounding box center [126, 42] width 80 height 8
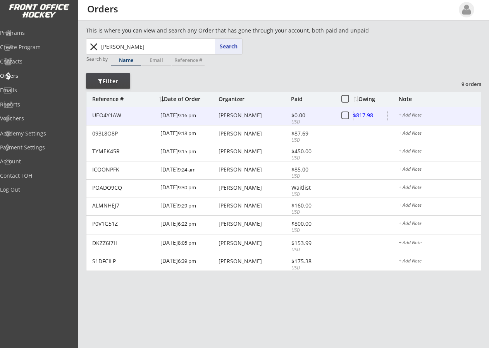
click at [370, 112] on div at bounding box center [370, 116] width 34 height 10
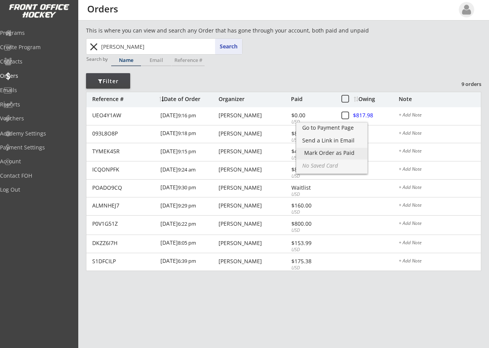
click at [345, 150] on div "Mark Order as Paid" at bounding box center [331, 152] width 55 height 5
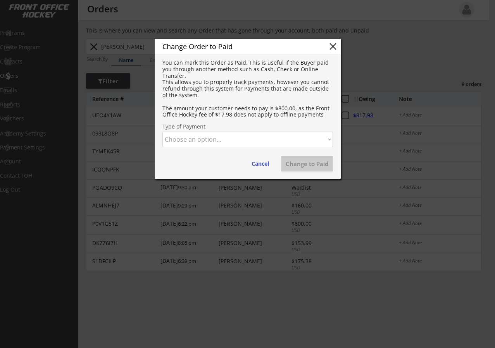
click at [247, 144] on select "Choose an option... Cash Check Credit Card Online Transfer Paypal Venmo Other" at bounding box center [247, 139] width 170 height 15
click at [162, 132] on select "Choose an option... Cash Check Credit Card Online Transfer Paypal Venmo Other" at bounding box center [247, 139] width 170 height 15
click at [297, 163] on button "Change to Paid" at bounding box center [307, 163] width 52 height 15
select select ""PLACEHOLDER_1427118222253""
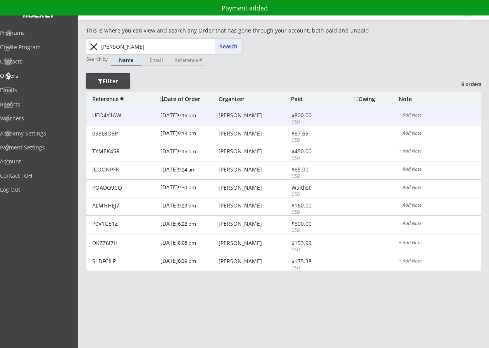
click at [234, 117] on div "[PERSON_NAME]" at bounding box center [254, 115] width 71 height 5
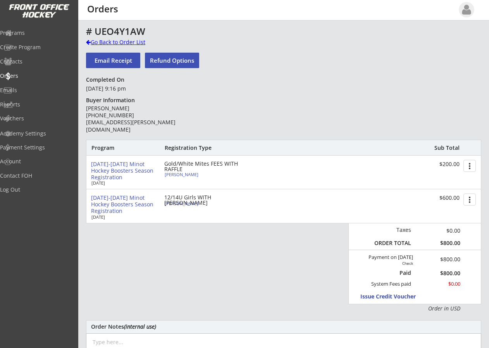
click at [88, 40] on div at bounding box center [88, 42] width 5 height 5
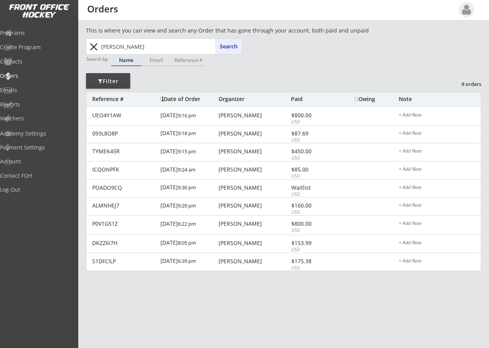
drag, startPoint x: 150, startPoint y: 46, endPoint x: 12, endPoint y: 47, distance: 137.9
click at [21, 45] on body "This is where you can view and search any Order that has gone through your acco…" at bounding box center [244, 174] width 489 height 348
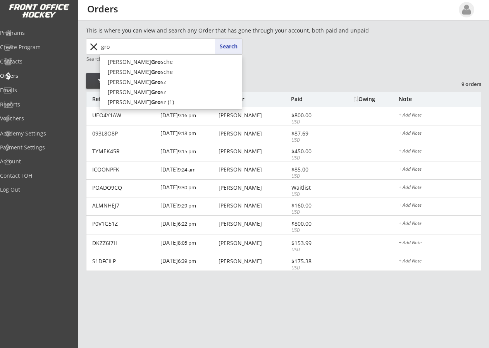
type input "gr"
type input "[PERSON_NAME] [PERSON_NAME]"
type input "g"
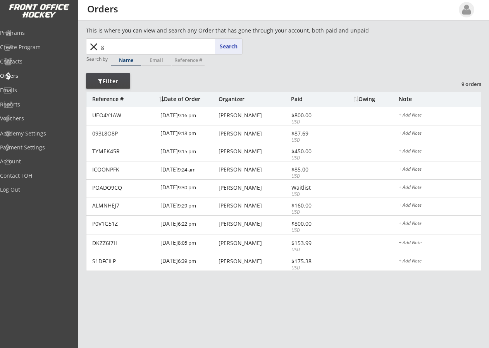
type input "gr"
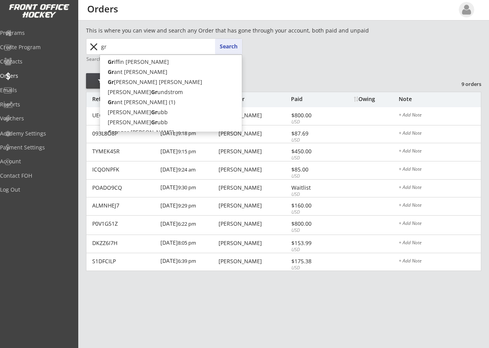
type input "[PERSON_NAME] [PERSON_NAME]"
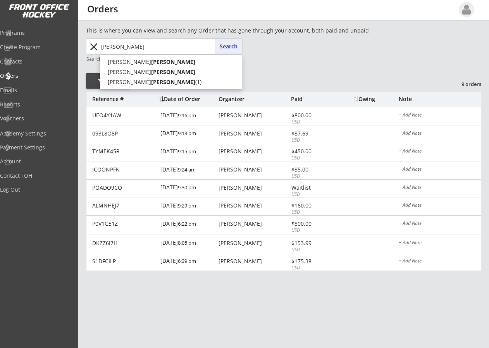
click at [234, 48] on button "Search" at bounding box center [228, 46] width 27 height 15
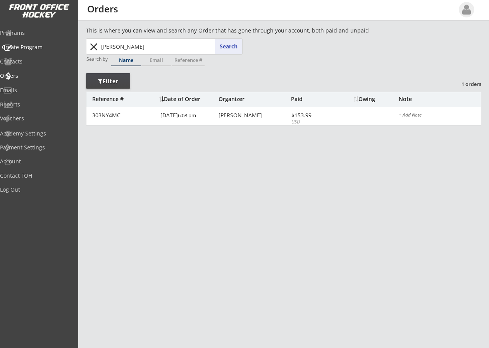
drag, startPoint x: 132, startPoint y: 44, endPoint x: 10, endPoint y: 48, distance: 121.3
click at [22, 48] on body "This is where you can view and search any Order that has gone through your acco…" at bounding box center [244, 174] width 489 height 348
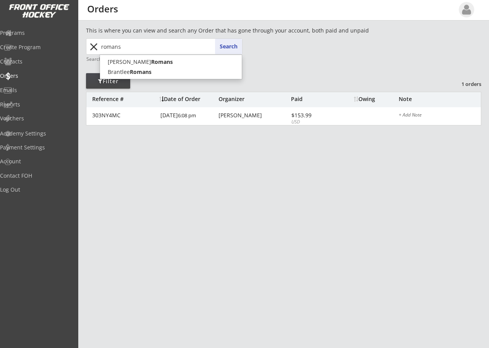
click at [227, 46] on button "Search" at bounding box center [228, 46] width 27 height 15
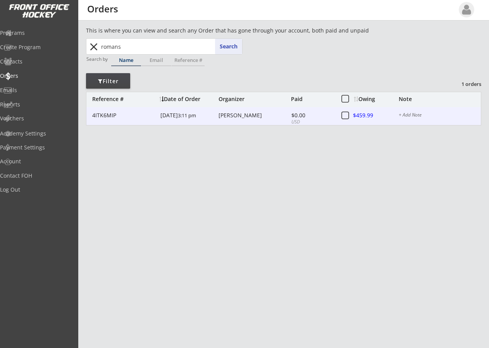
click at [235, 113] on div "[PERSON_NAME]" at bounding box center [254, 115] width 71 height 5
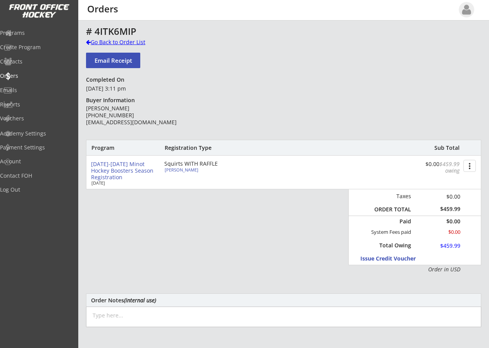
click at [89, 44] on div at bounding box center [88, 42] width 5 height 5
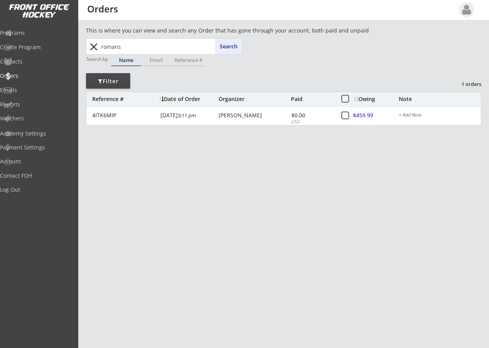
drag, startPoint x: 129, startPoint y: 48, endPoint x: 11, endPoint y: 45, distance: 118.2
click at [27, 43] on body "This is where you can view and search any Order that has gone through your acco…" at bounding box center [244, 174] width 489 height 348
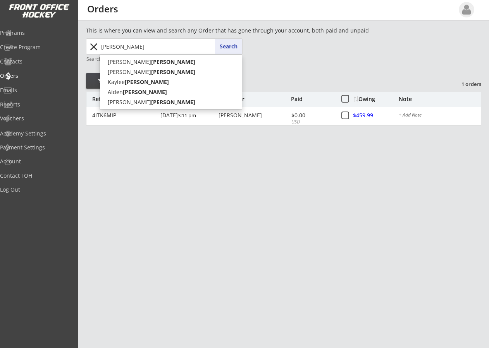
type input "[PERSON_NAME]"
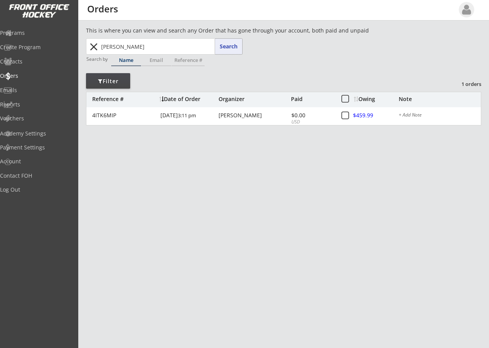
click at [227, 42] on button "Search" at bounding box center [228, 46] width 27 height 15
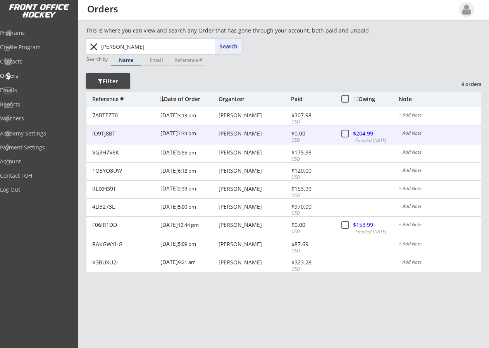
click at [249, 131] on div "[PERSON_NAME]" at bounding box center [254, 133] width 71 height 5
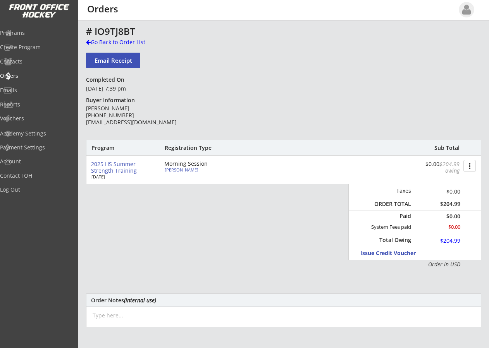
click at [468, 164] on button "more_vert" at bounding box center [469, 166] width 12 height 12
click at [435, 178] on div "Change Owing" at bounding box center [440, 179] width 55 height 5
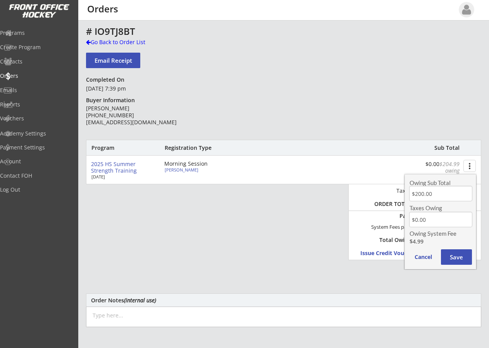
click at [434, 196] on input "input" at bounding box center [440, 193] width 63 height 15
type input "$120.00"
click at [447, 255] on button "Save" at bounding box center [456, 257] width 31 height 15
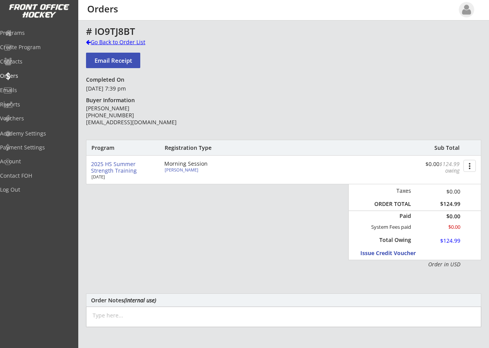
click at [88, 43] on div at bounding box center [88, 42] width 5 height 5
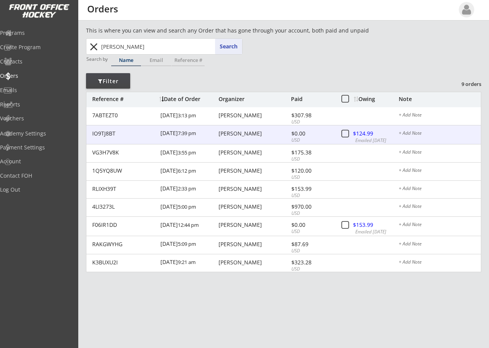
click at [367, 132] on div at bounding box center [370, 134] width 34 height 10
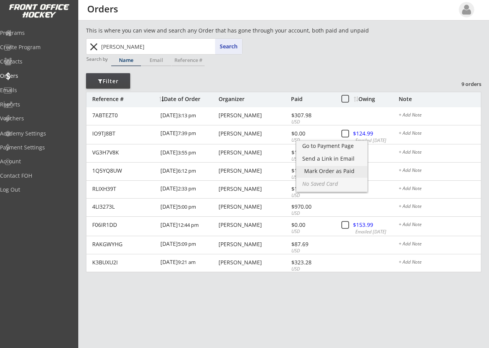
click at [344, 172] on div "Mark Order as Paid" at bounding box center [331, 171] width 55 height 5
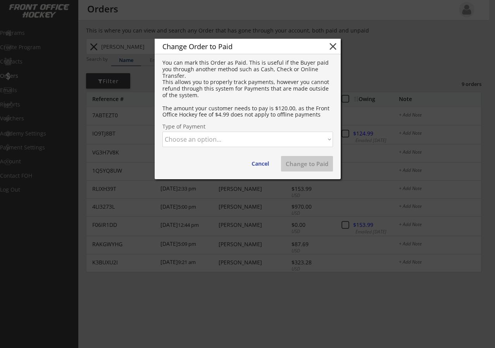
click at [260, 139] on select "Choose an option... Cash Check Credit Card Online Transfer Paypal Venmo Other" at bounding box center [247, 139] width 170 height 15
click at [162, 132] on select "Choose an option... Cash Check Credit Card Online Transfer Paypal Venmo Other" at bounding box center [247, 139] width 170 height 15
drag, startPoint x: 241, startPoint y: 140, endPoint x: 241, endPoint y: 147, distance: 6.6
click at [241, 140] on select "Choose an option... Cash Check Credit Card Online Transfer Paypal Venmo Other" at bounding box center [247, 139] width 170 height 15
click at [162, 132] on select "Choose an option... Cash Check Credit Card Online Transfer Paypal Venmo Other" at bounding box center [247, 139] width 170 height 15
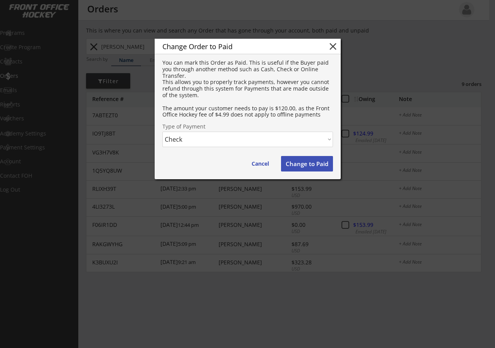
click at [299, 165] on button "Change to Paid" at bounding box center [307, 163] width 52 height 15
select select ""PLACEHOLDER_1427118222253""
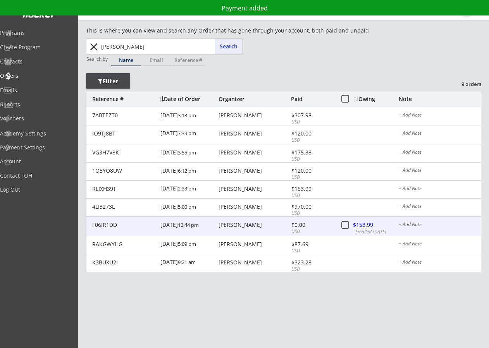
click at [256, 223] on div "[PERSON_NAME]" at bounding box center [254, 224] width 71 height 5
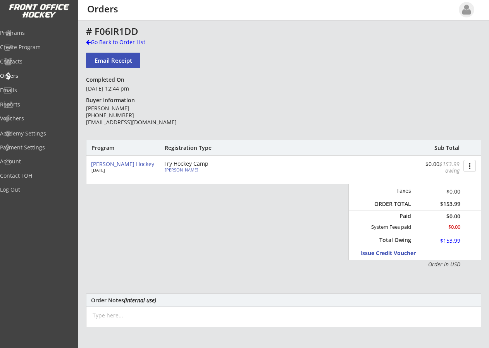
click at [468, 166] on button "more_vert" at bounding box center [469, 166] width 12 height 12
click at [432, 177] on div "Change Owing" at bounding box center [440, 179] width 55 height 5
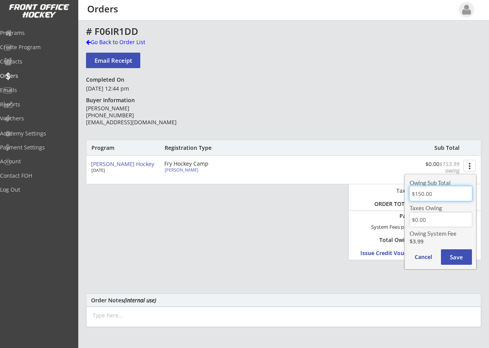
drag, startPoint x: 447, startPoint y: 196, endPoint x: 398, endPoint y: 193, distance: 48.5
click at [398, 193] on body "This is where you can view and search any Order that has gone through your acco…" at bounding box center [244, 174] width 489 height 348
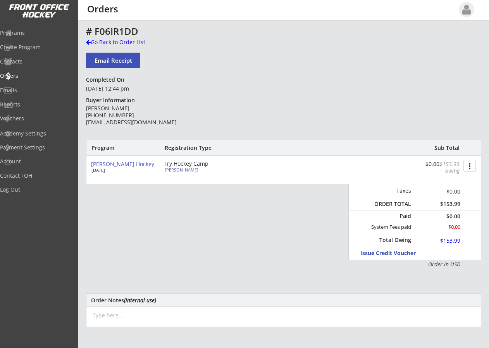
click at [465, 168] on button "more_vert" at bounding box center [469, 166] width 12 height 12
click at [461, 185] on div "Change Owing" at bounding box center [440, 181] width 71 height 12
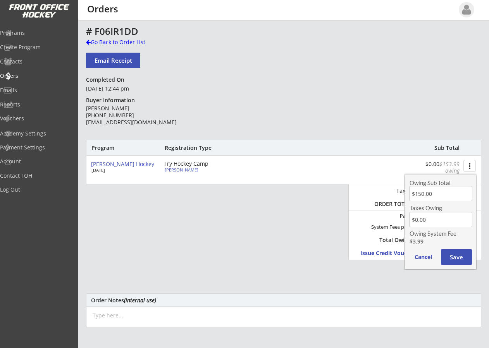
click at [454, 192] on input "input" at bounding box center [440, 193] width 63 height 15
type input "$0.00"
click at [458, 253] on button "Save" at bounding box center [456, 257] width 31 height 15
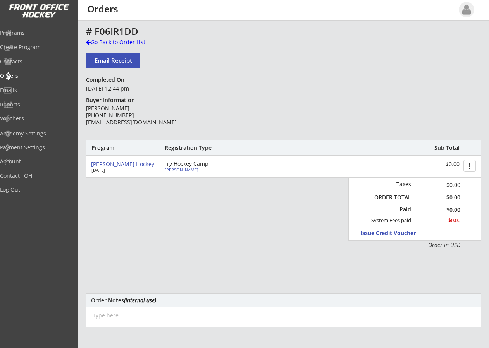
click at [88, 41] on div at bounding box center [88, 42] width 5 height 5
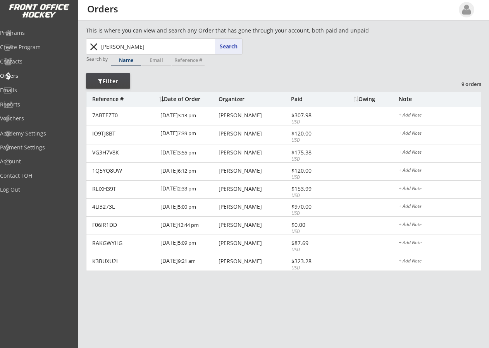
click at [93, 45] on button "close" at bounding box center [93, 47] width 13 height 12
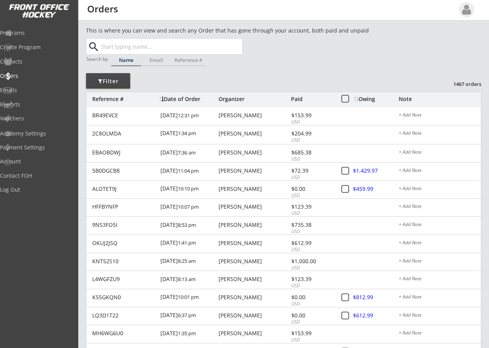
click at [158, 46] on input "text" at bounding box center [171, 46] width 143 height 15
click at [231, 44] on button "Search" at bounding box center [228, 46] width 27 height 15
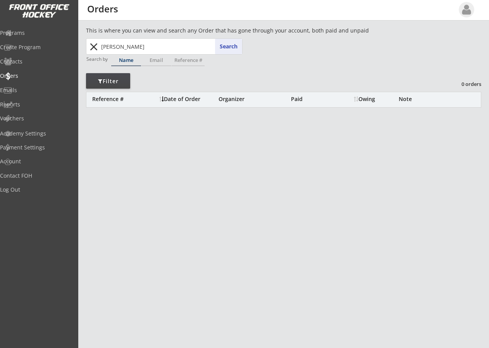
drag, startPoint x: 109, startPoint y: 46, endPoint x: 27, endPoint y: 38, distance: 82.5
click at [33, 40] on body "This is where you can view and search any Order that has gone through your acco…" at bounding box center [244, 174] width 489 height 348
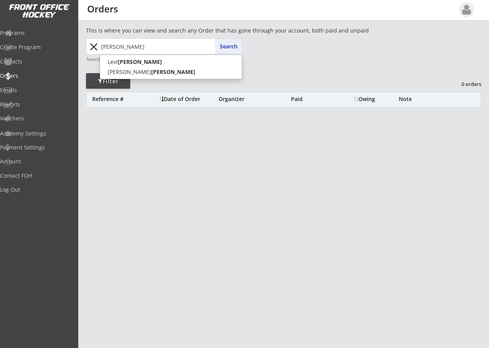
type input "[PERSON_NAME]"
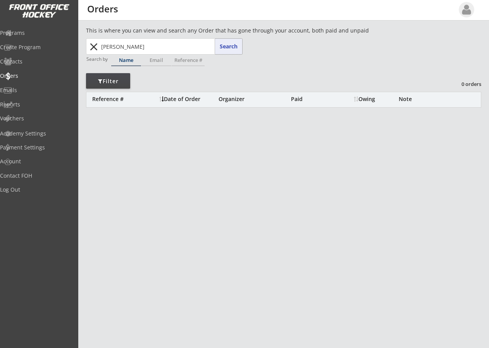
click at [237, 47] on button "Search" at bounding box center [228, 46] width 27 height 15
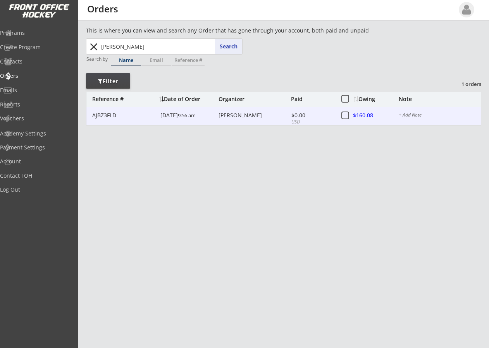
click at [239, 114] on div "[PERSON_NAME]" at bounding box center [254, 115] width 71 height 5
